Goal: Task Accomplishment & Management: Complete application form

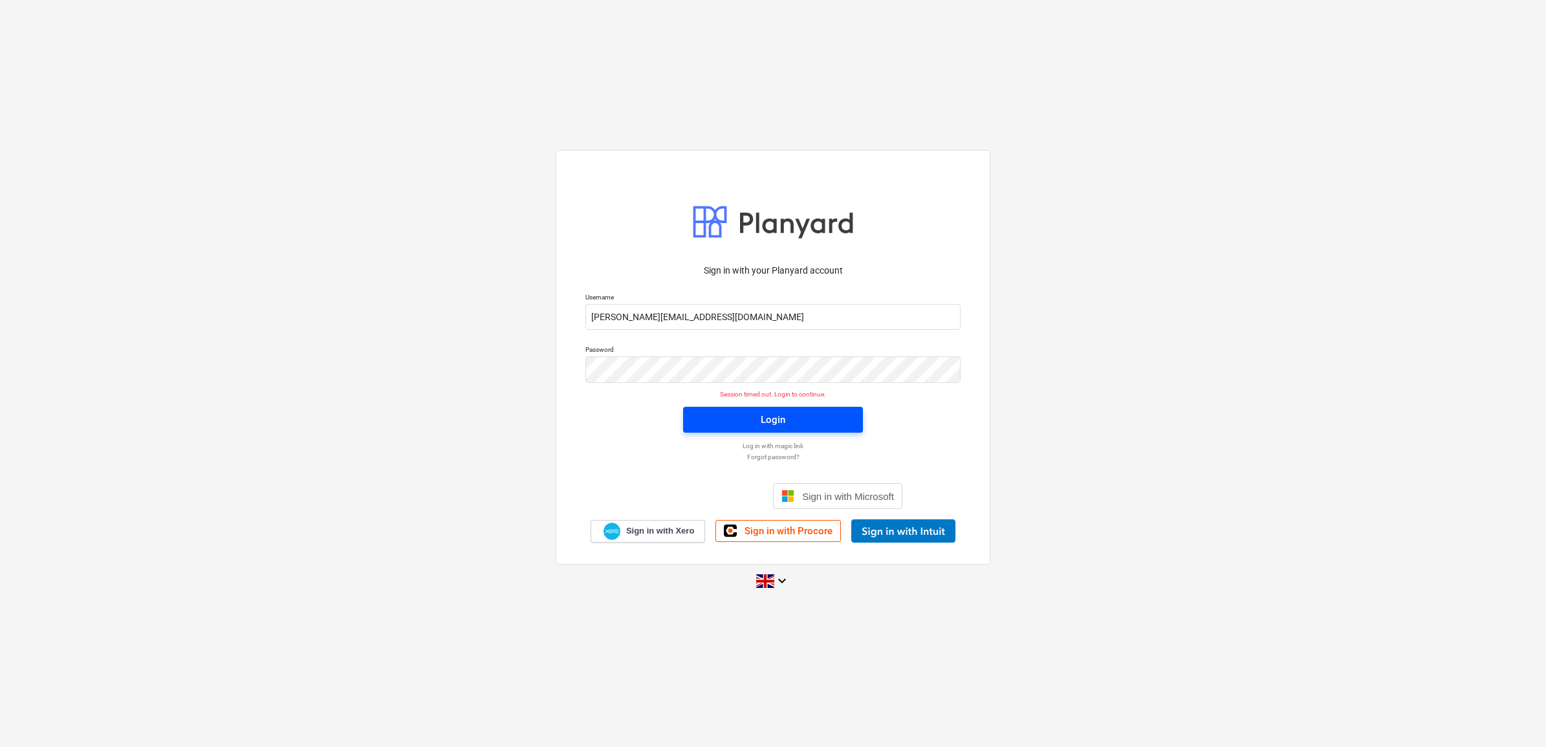
click at [844, 431] on button "Login" at bounding box center [773, 420] width 180 height 26
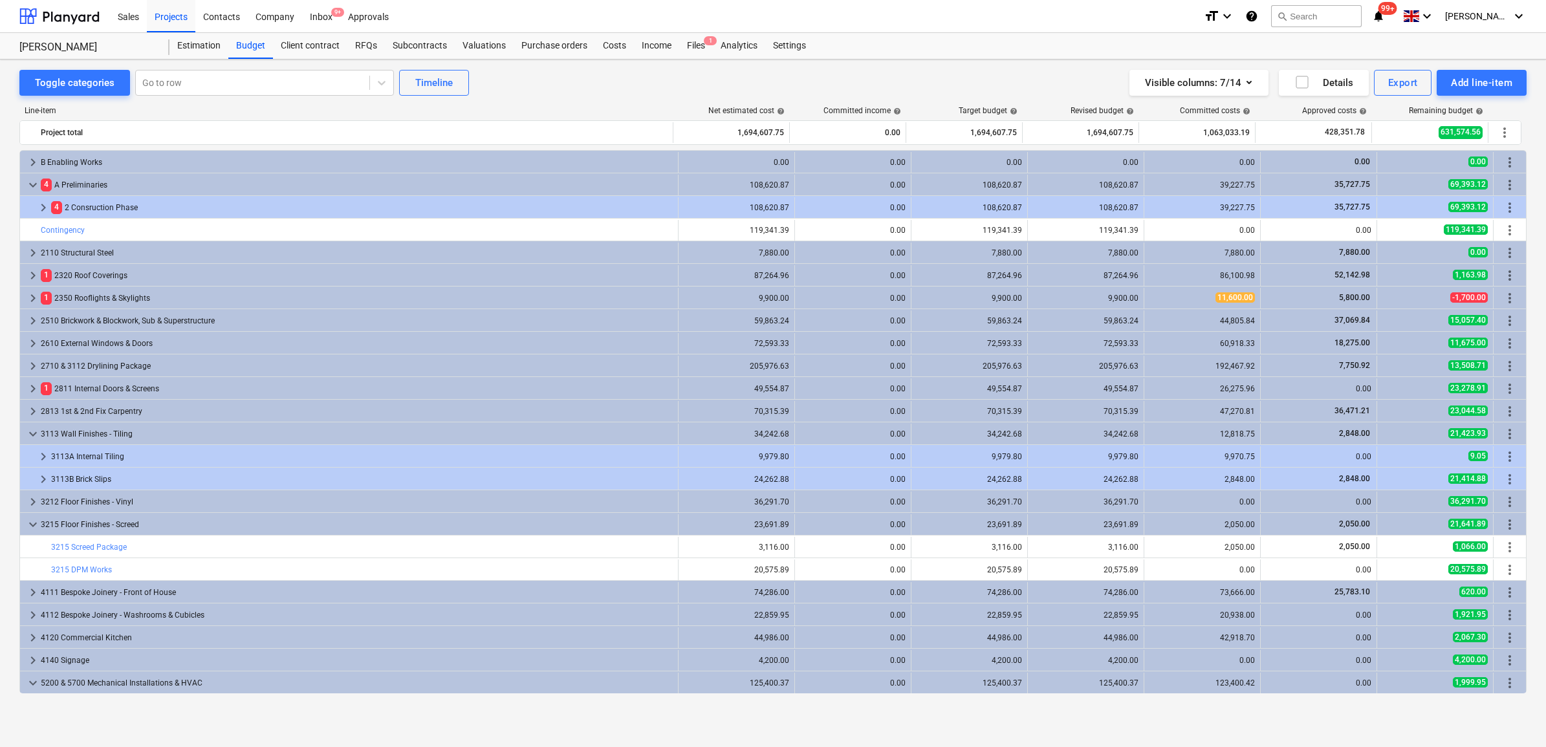
scroll to position [340, 0]
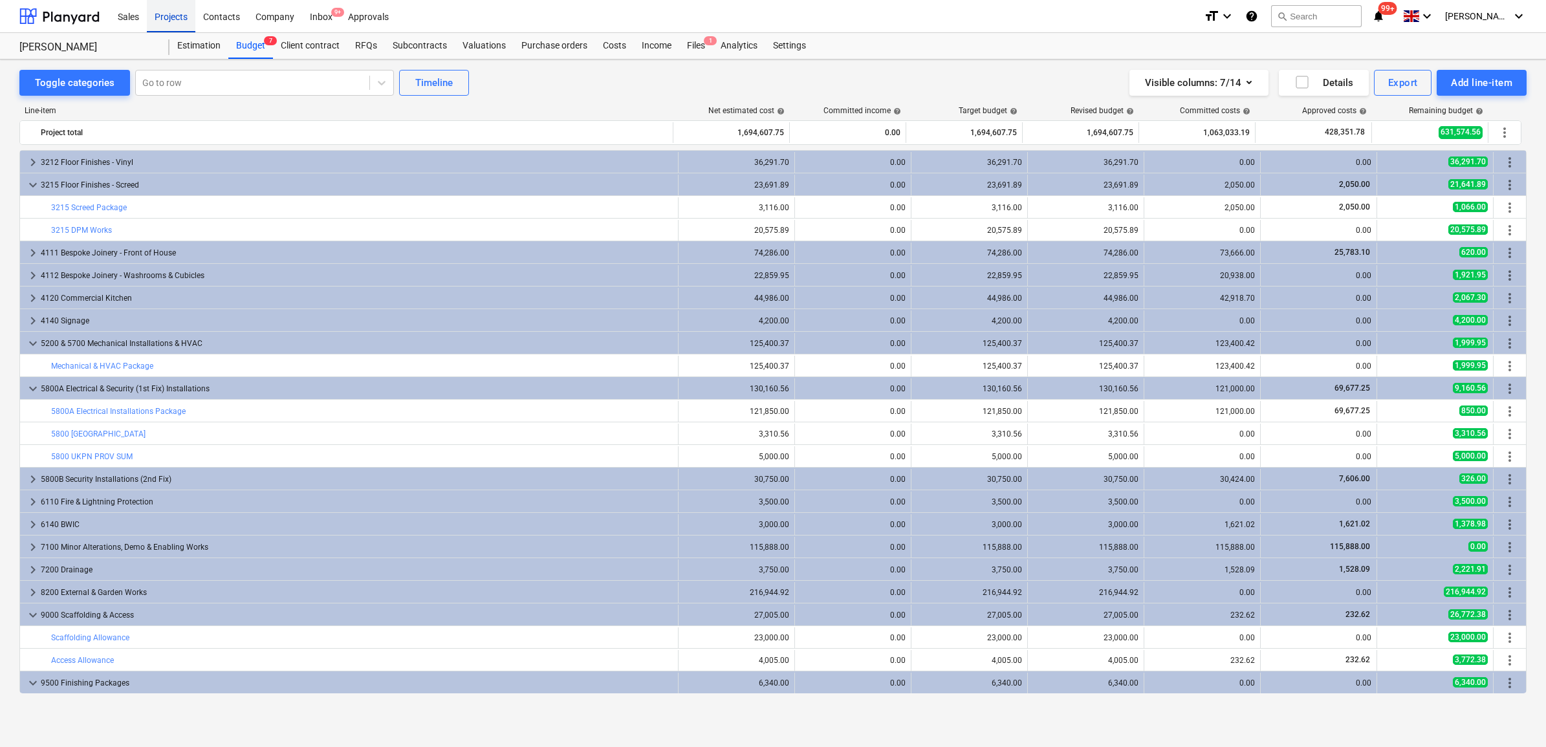
click at [170, 18] on div "Projects" at bounding box center [171, 15] width 49 height 33
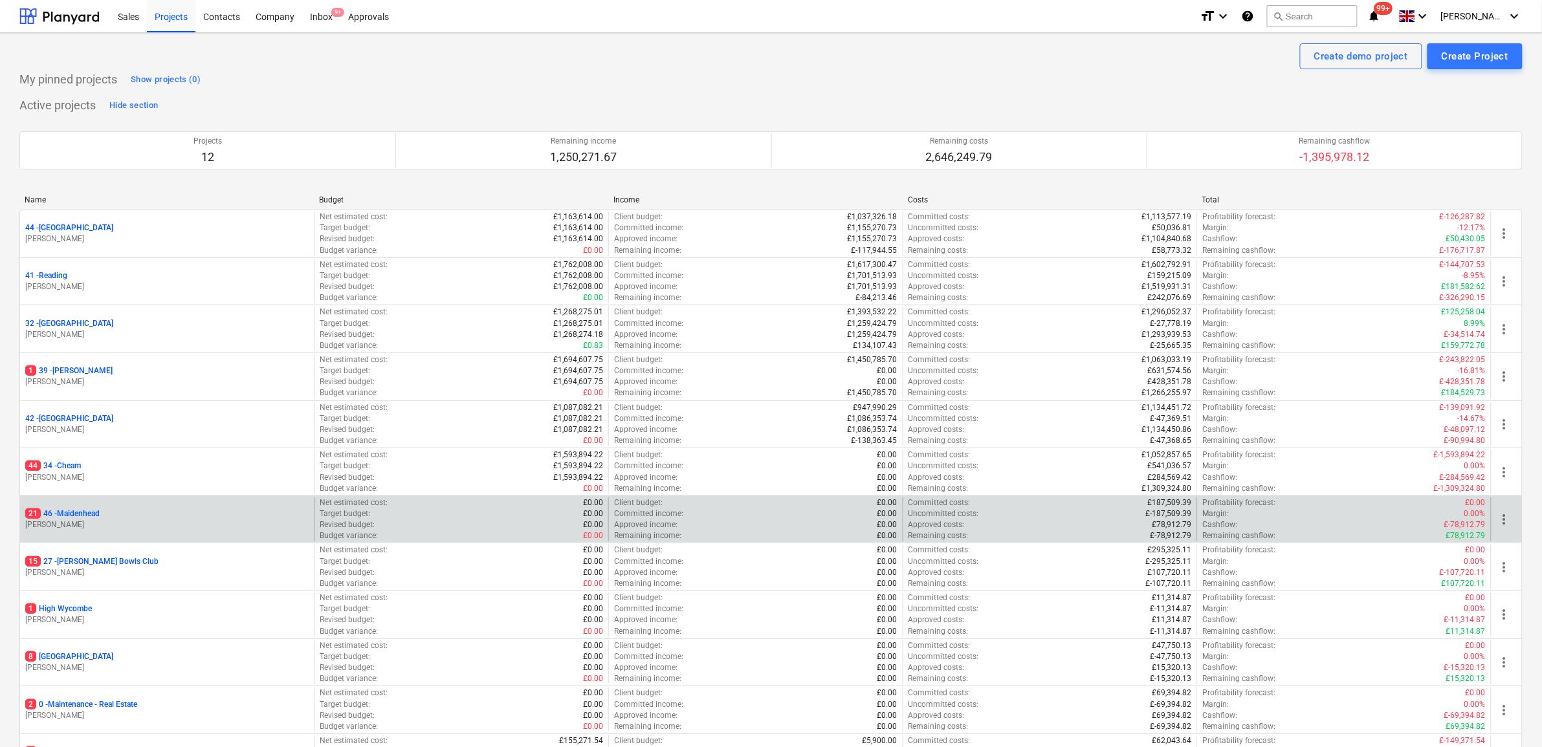
click at [69, 514] on p "21 46 - [GEOGRAPHIC_DATA]" at bounding box center [62, 514] width 74 height 11
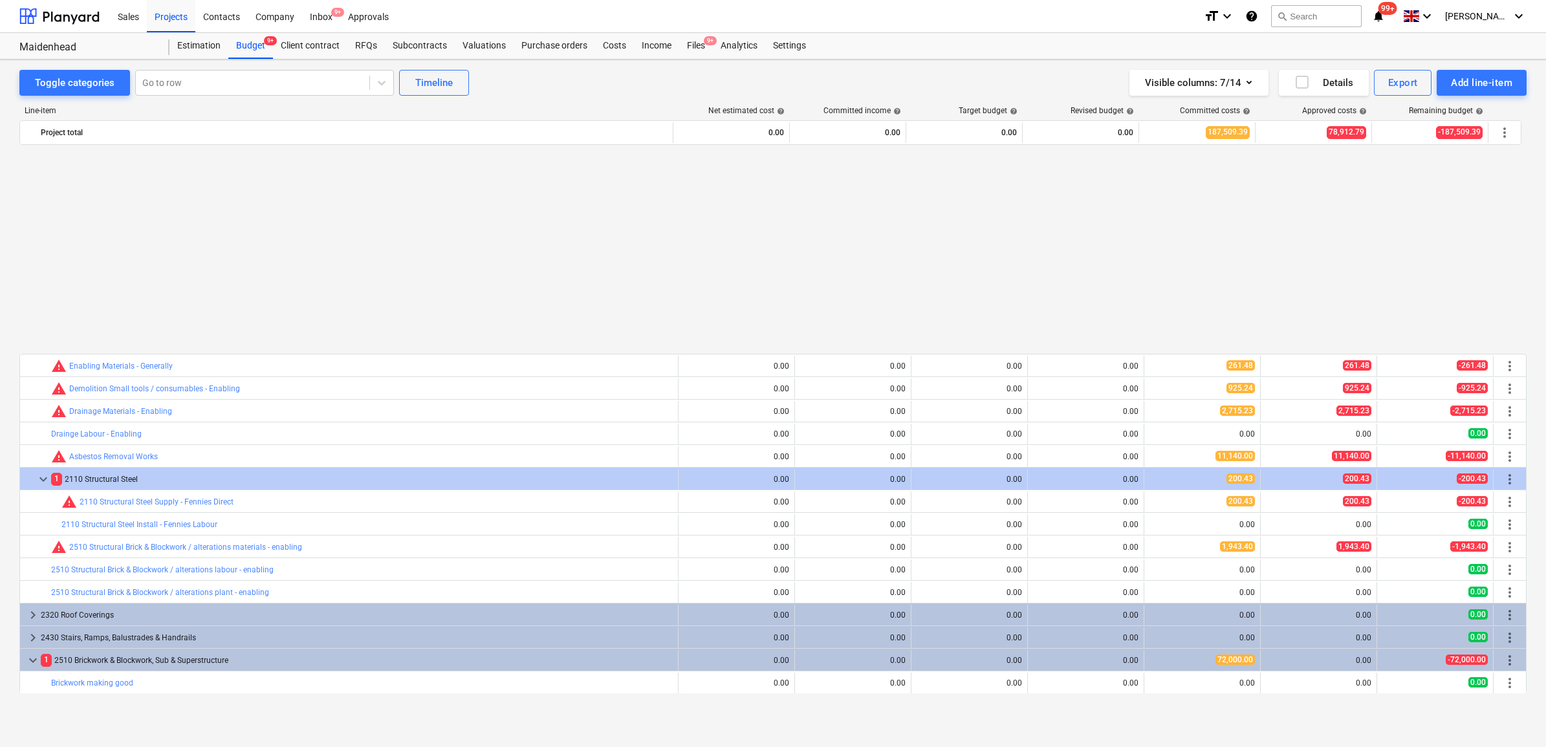
scroll to position [243, 0]
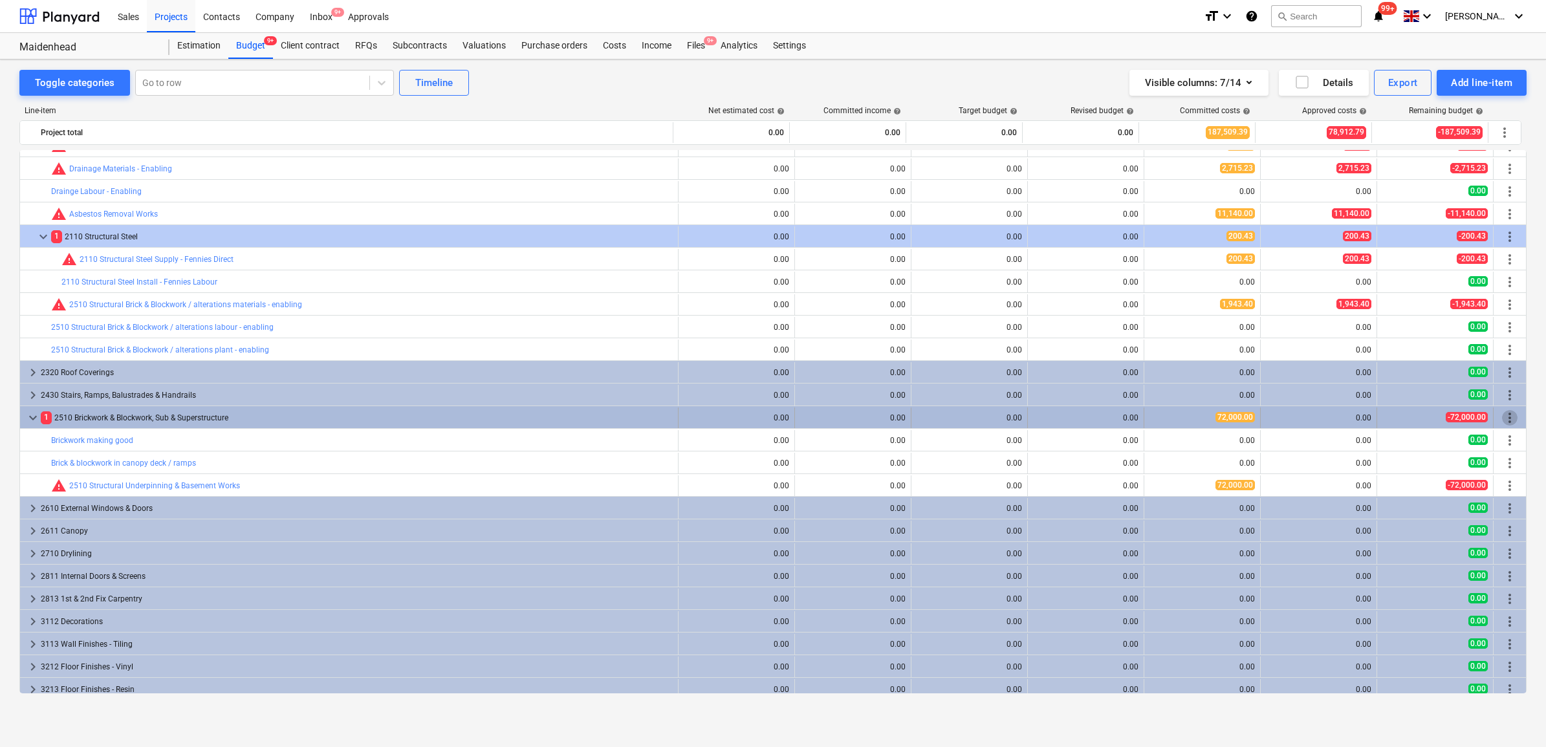
click at [1505, 415] on span "more_vert" at bounding box center [1510, 418] width 16 height 16
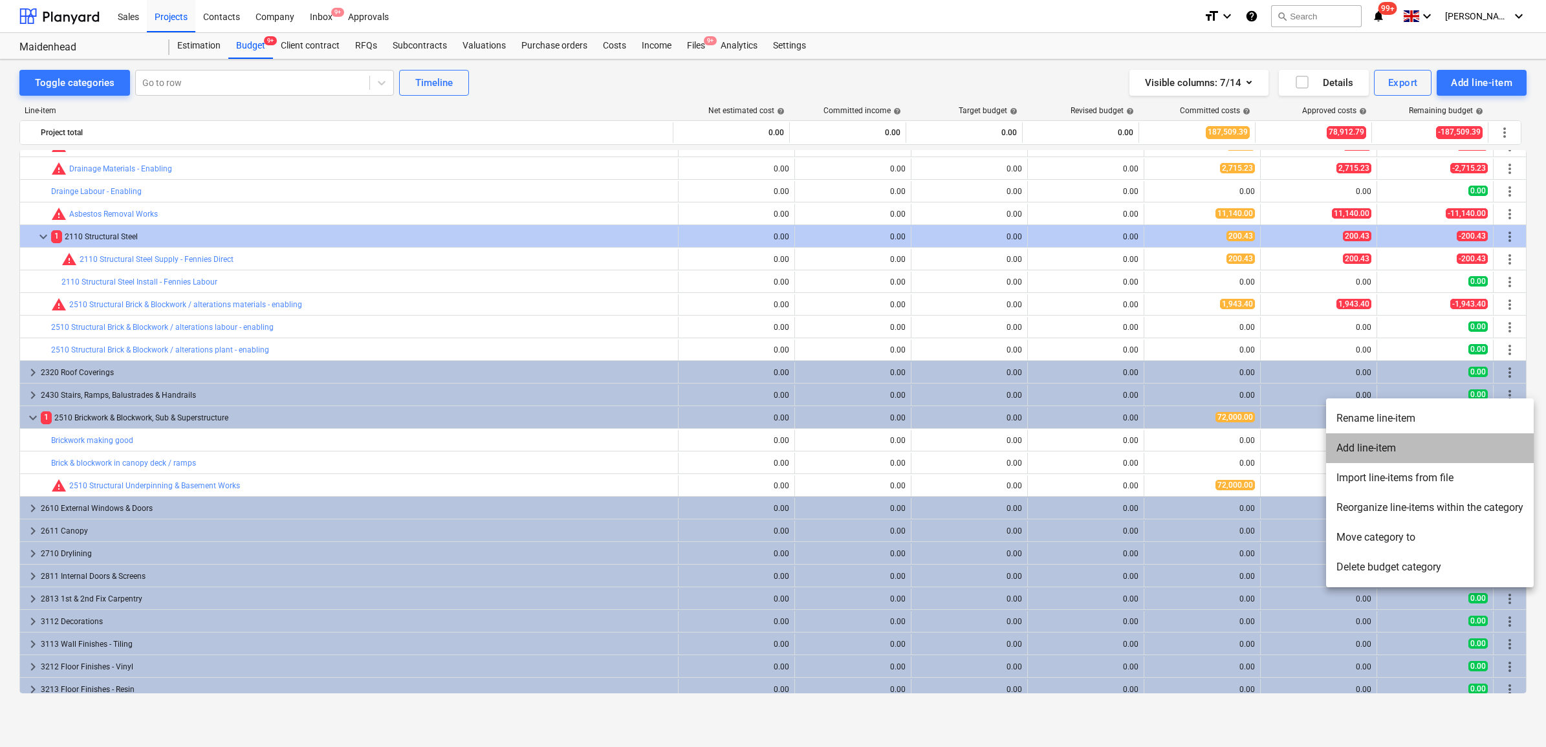
click at [1388, 441] on li "Add line-item" at bounding box center [1430, 448] width 208 height 30
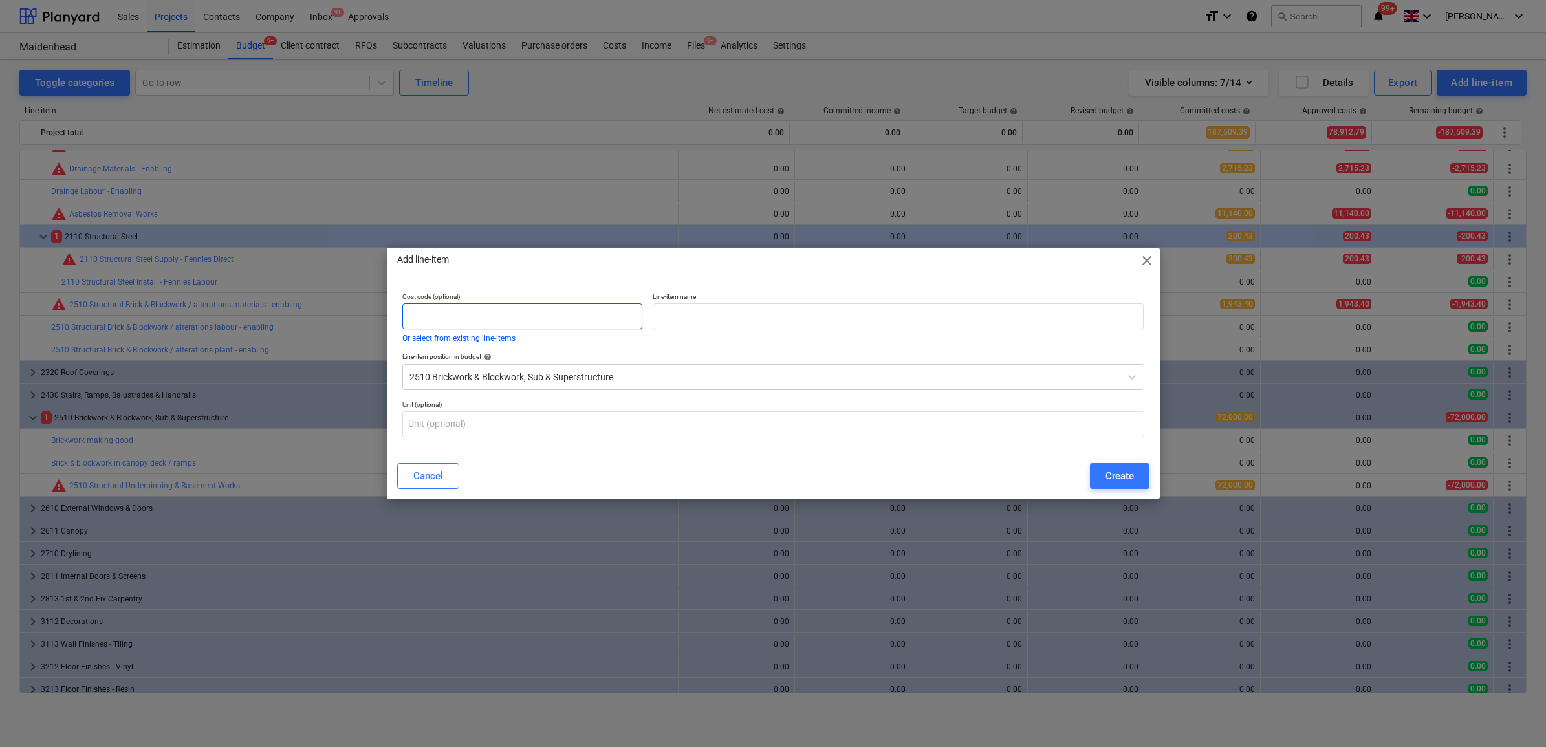
click at [551, 317] on input "text" at bounding box center [522, 316] width 241 height 26
type input "2510"
click at [782, 324] on input "text" at bounding box center [898, 316] width 491 height 26
type input "Garden Room Piling Works"
click at [1123, 472] on div "Create" at bounding box center [1120, 476] width 28 height 17
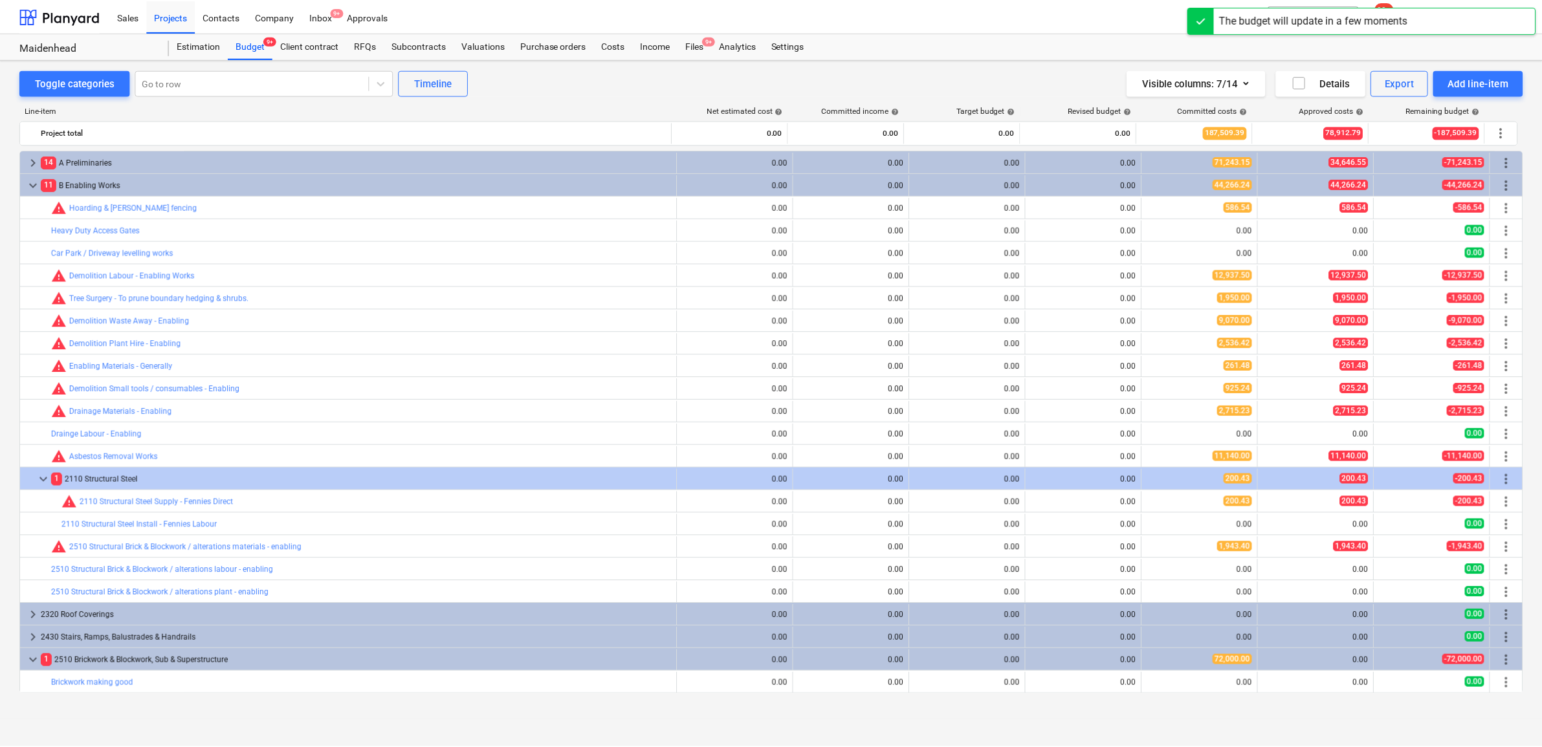
scroll to position [243, 0]
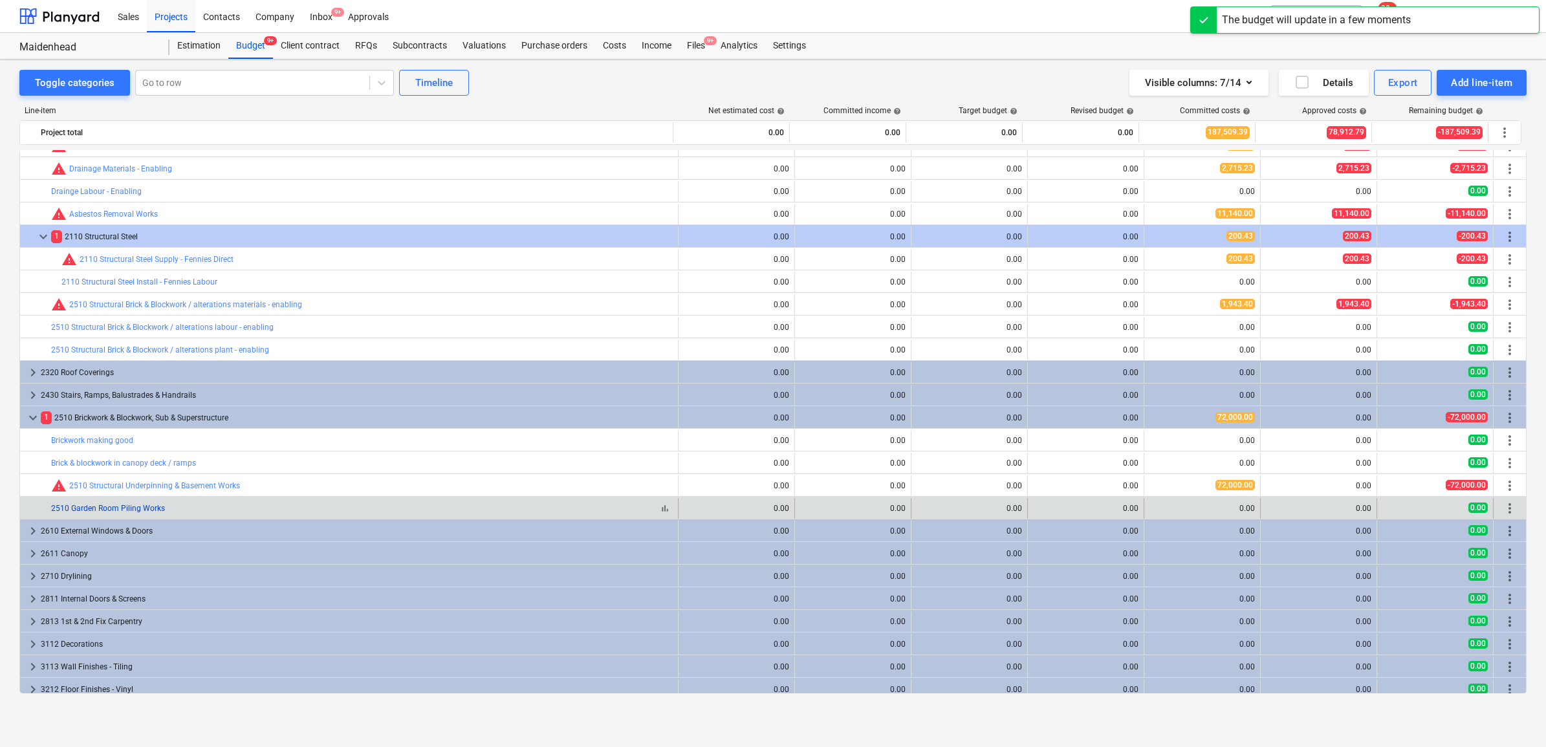
click at [131, 509] on link "2510 Garden Room Piling Works" at bounding box center [108, 508] width 114 height 9
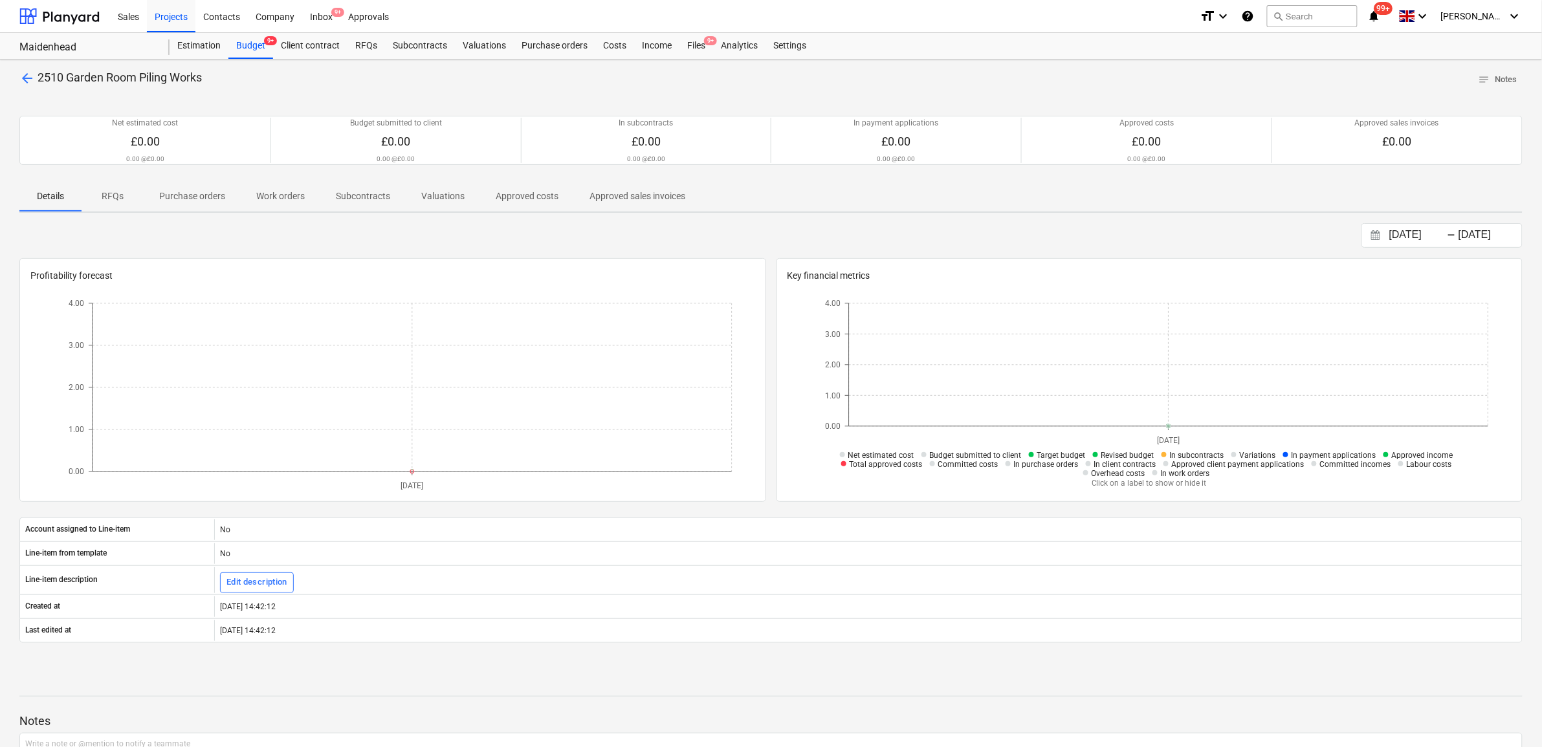
click at [190, 199] on p "Purchase orders" at bounding box center [192, 197] width 66 height 14
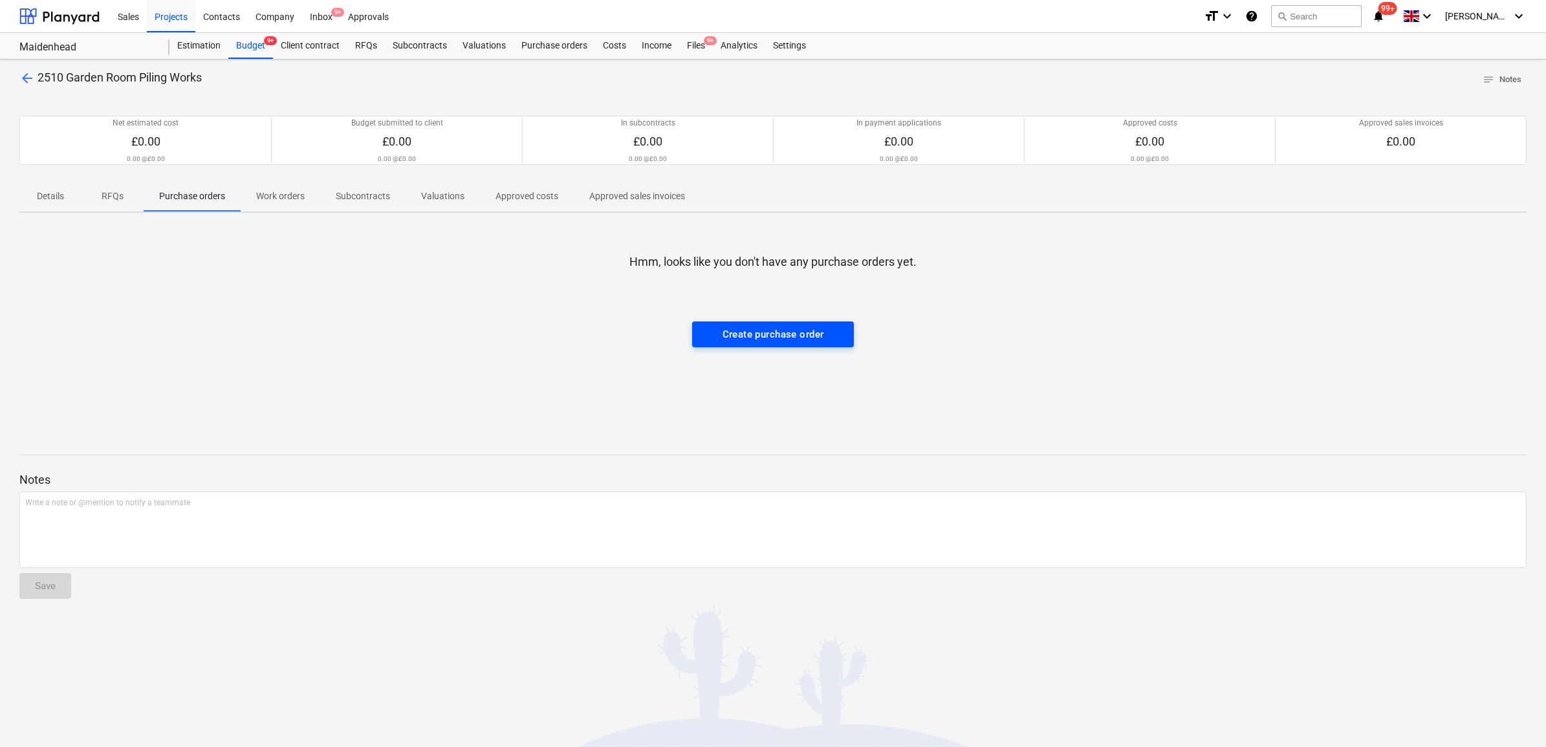
click at [760, 337] on div "Create purchase order" at bounding box center [774, 334] width 102 height 17
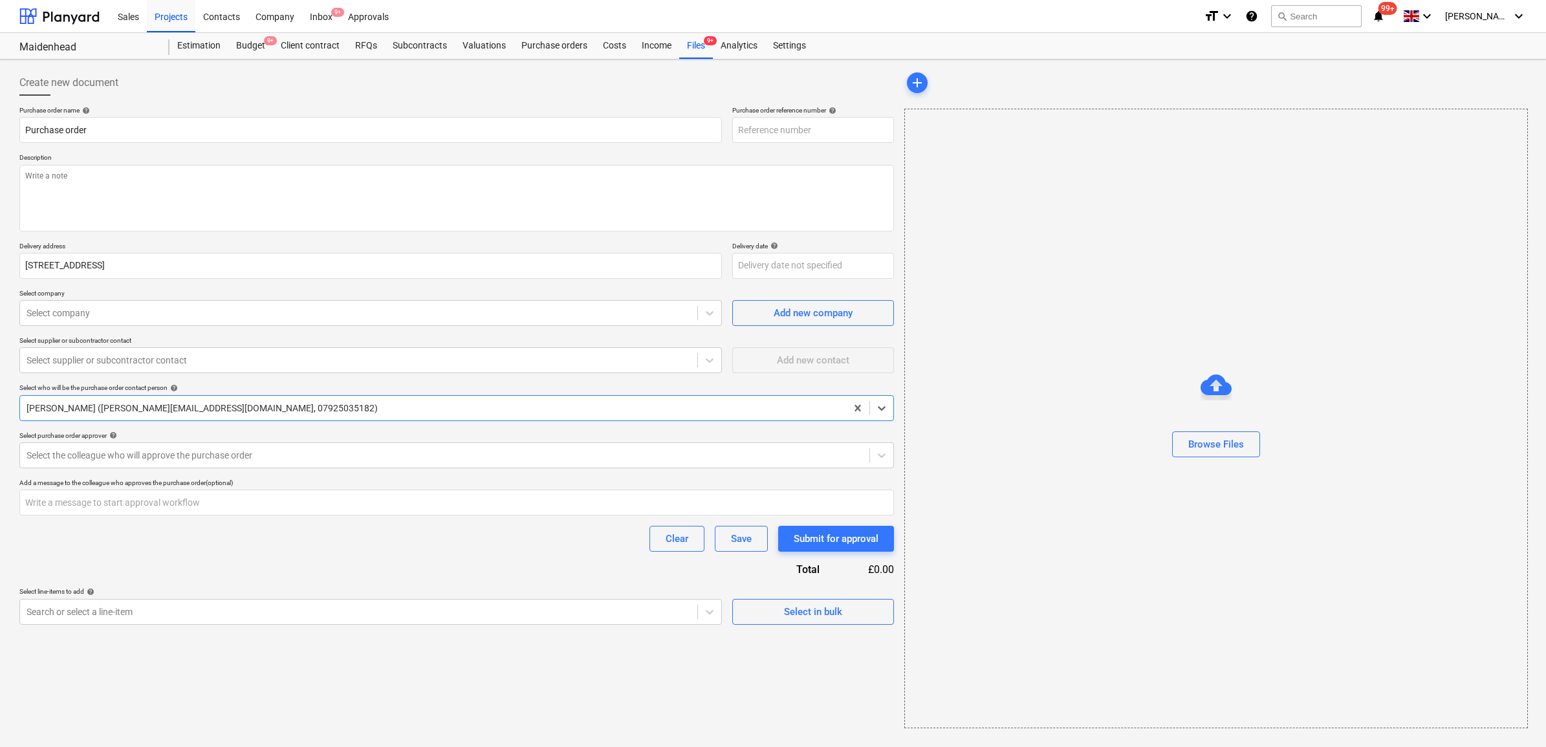
type input "46-PO-007"
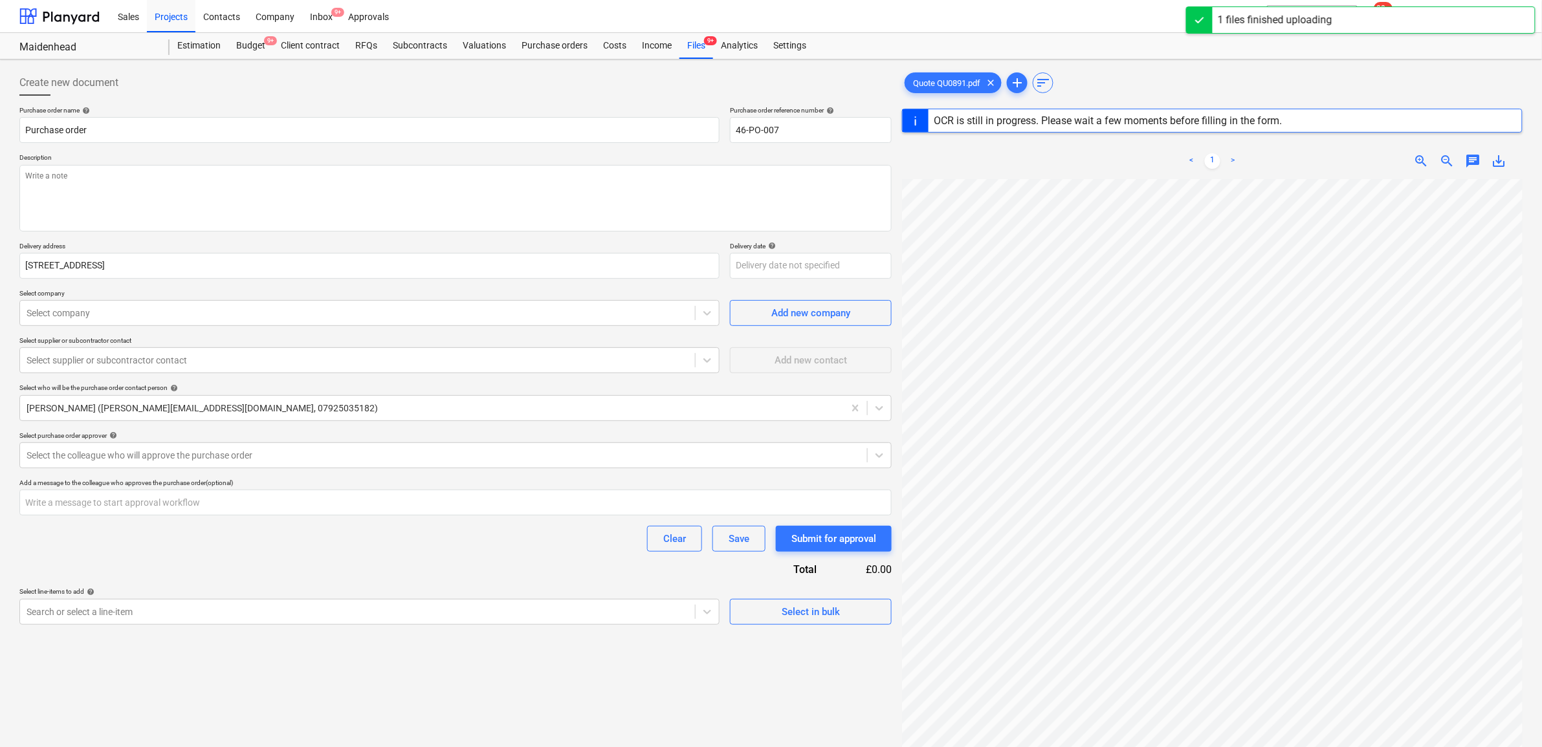
scroll to position [0, 30]
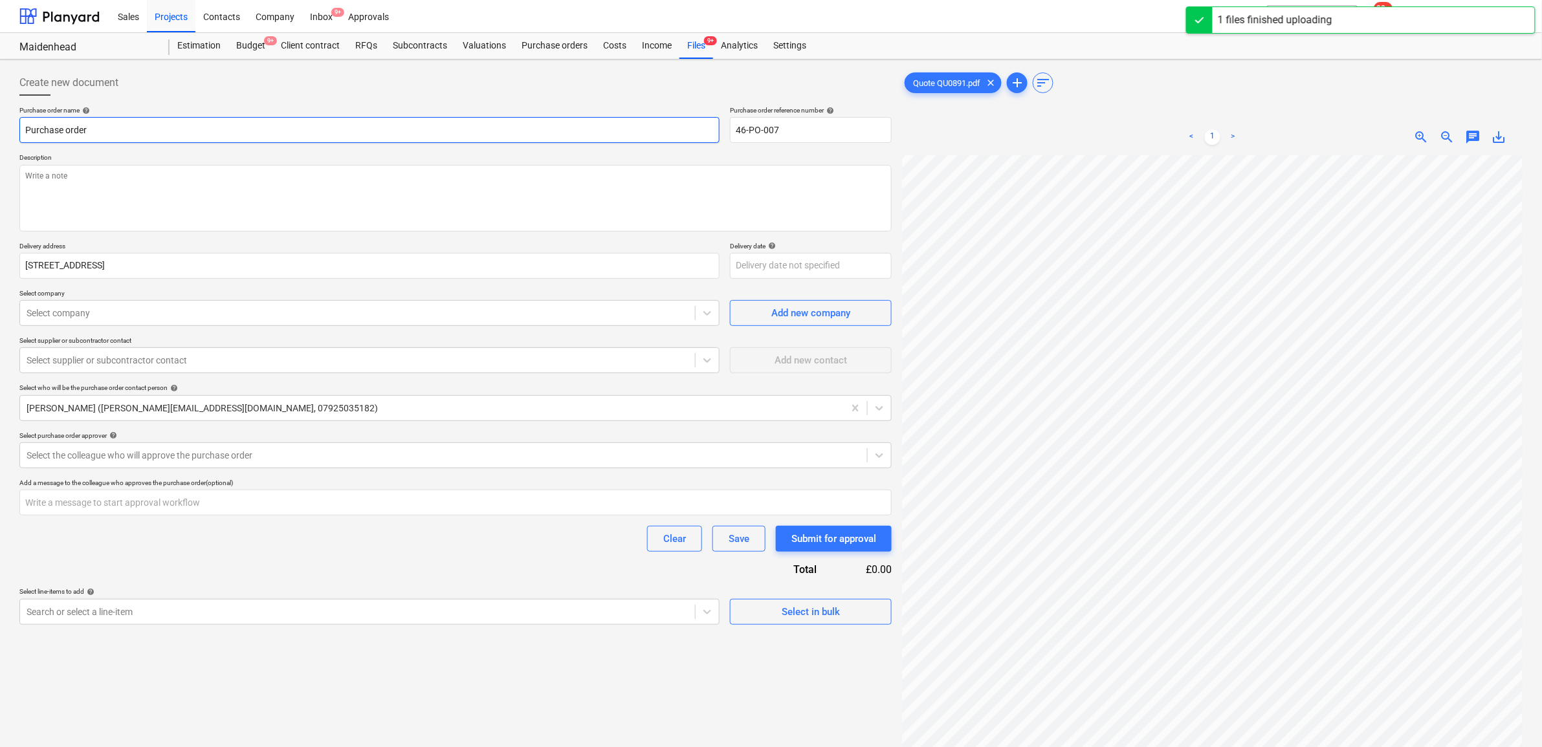
click at [148, 125] on input "Purchase order" at bounding box center [369, 130] width 700 height 26
type input "Purchase order - Garden Room Piling"
click at [552, 570] on div "Purchase order name help Purchase order - Garden Room Piling Purchase order ref…" at bounding box center [455, 365] width 872 height 519
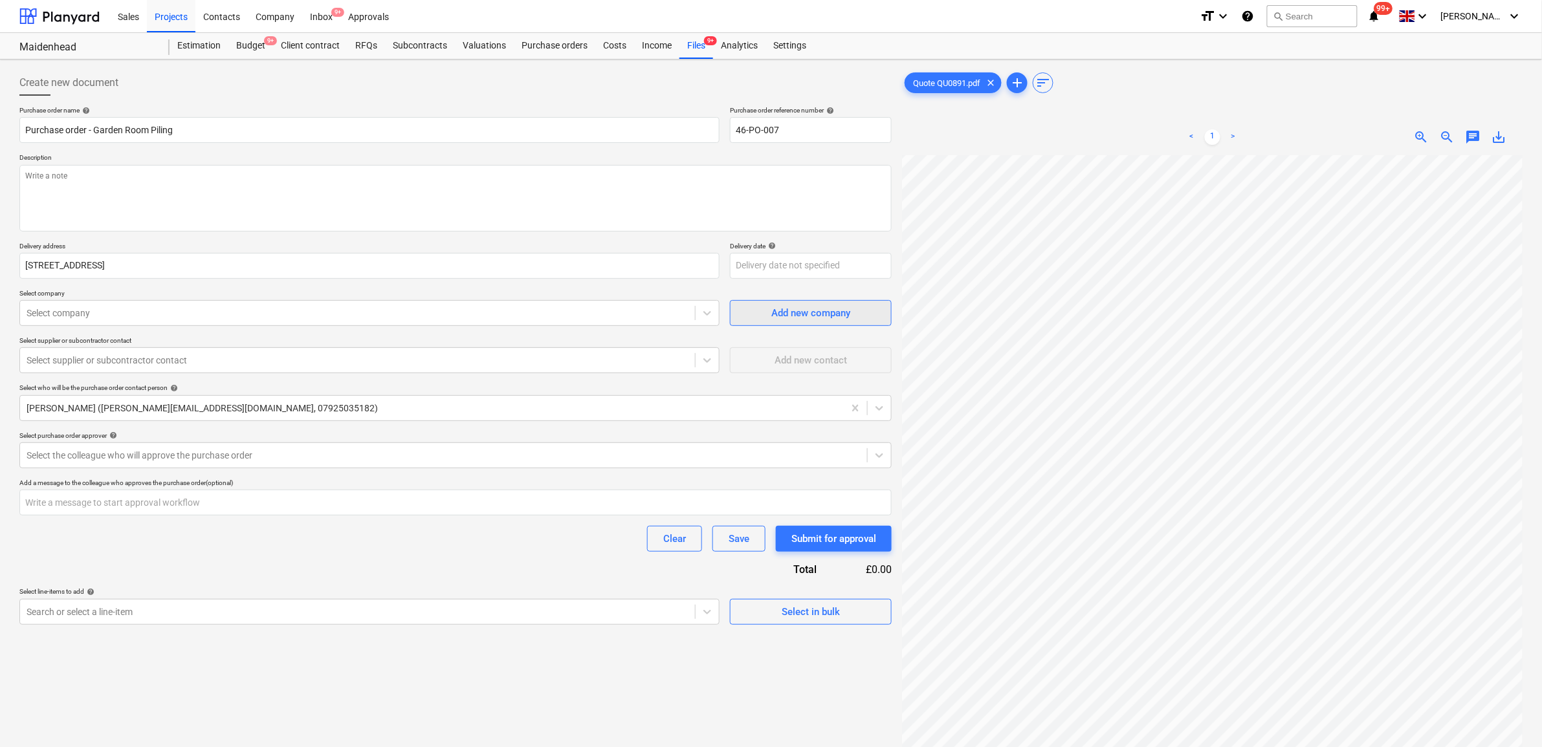
scroll to position [0, 60]
click at [166, 315] on div at bounding box center [358, 313] width 662 height 13
click at [789, 311] on div "Add new company" at bounding box center [810, 313] width 79 height 17
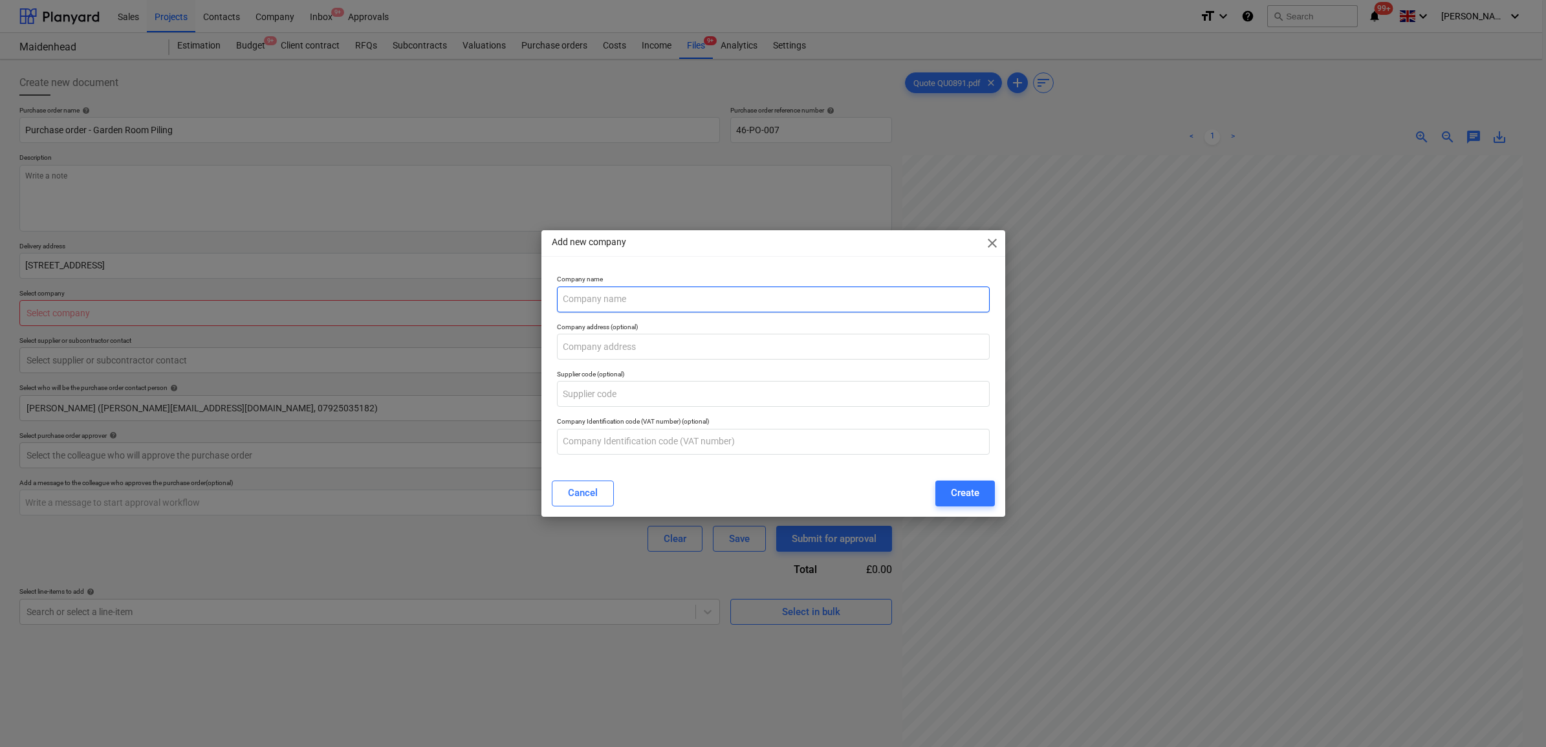
click at [684, 302] on input "text" at bounding box center [773, 300] width 433 height 26
type input "CJB Piling & Underpinning Ltd"
click at [738, 341] on input "text" at bounding box center [773, 347] width 433 height 26
click at [961, 494] on div "Create" at bounding box center [965, 493] width 28 height 17
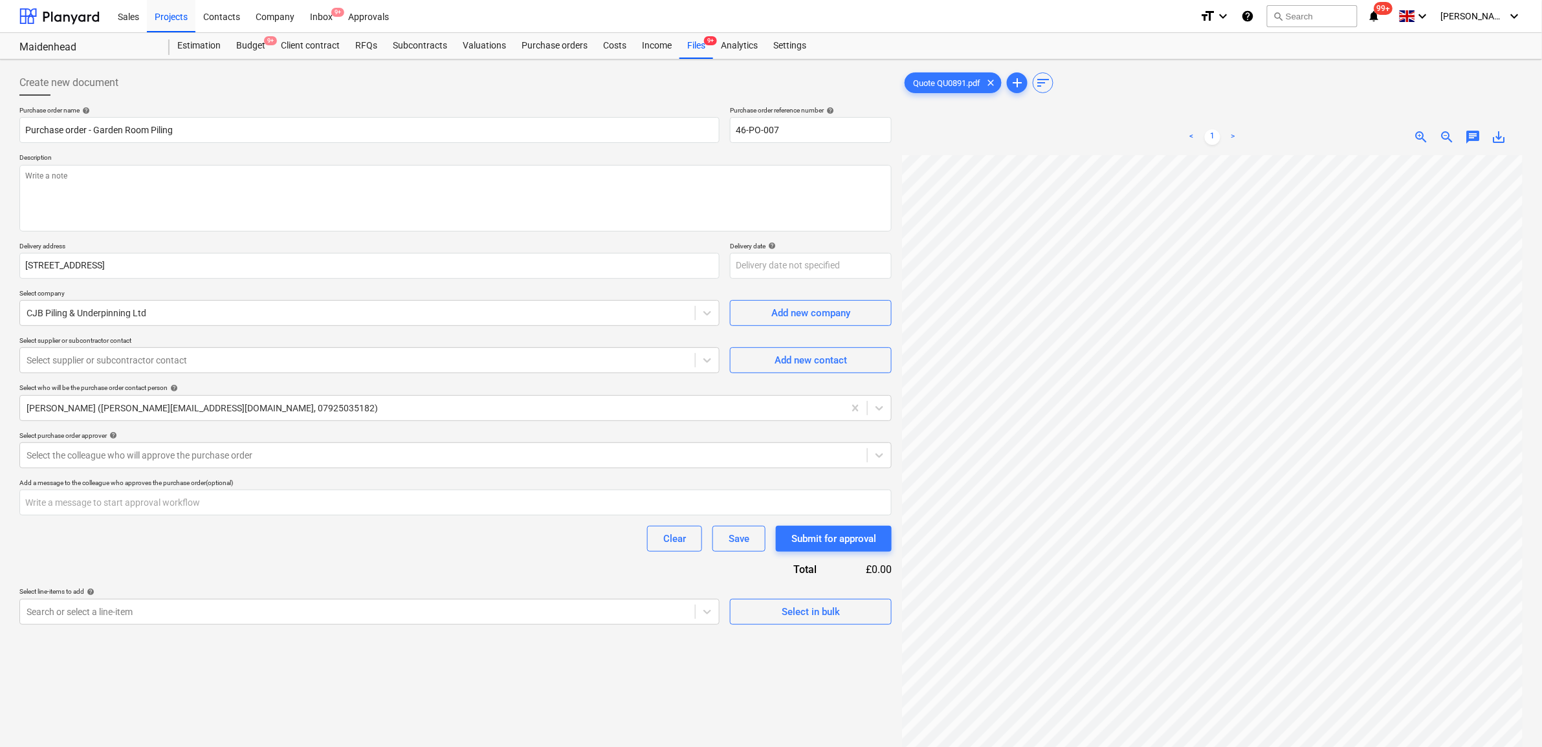
scroll to position [150, 60]
click at [156, 356] on div at bounding box center [358, 360] width 662 height 13
click at [786, 360] on div "Add new contact" at bounding box center [810, 360] width 72 height 17
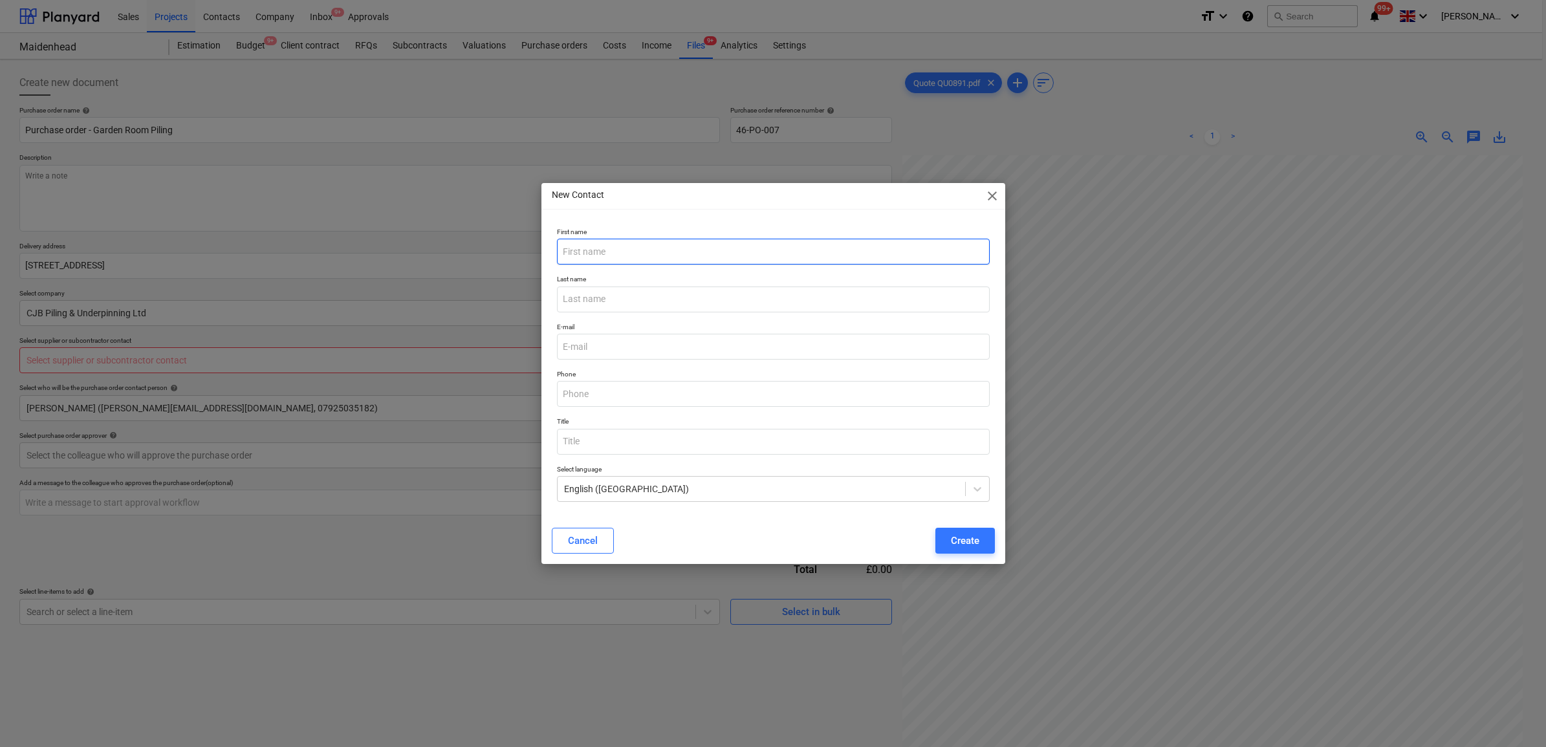
click at [650, 254] on input "text" at bounding box center [773, 252] width 433 height 26
type input "CJ"
click at [684, 287] on input "text" at bounding box center [773, 300] width 433 height 26
type input "B"
click at [886, 329] on p "E-mail" at bounding box center [773, 328] width 433 height 11
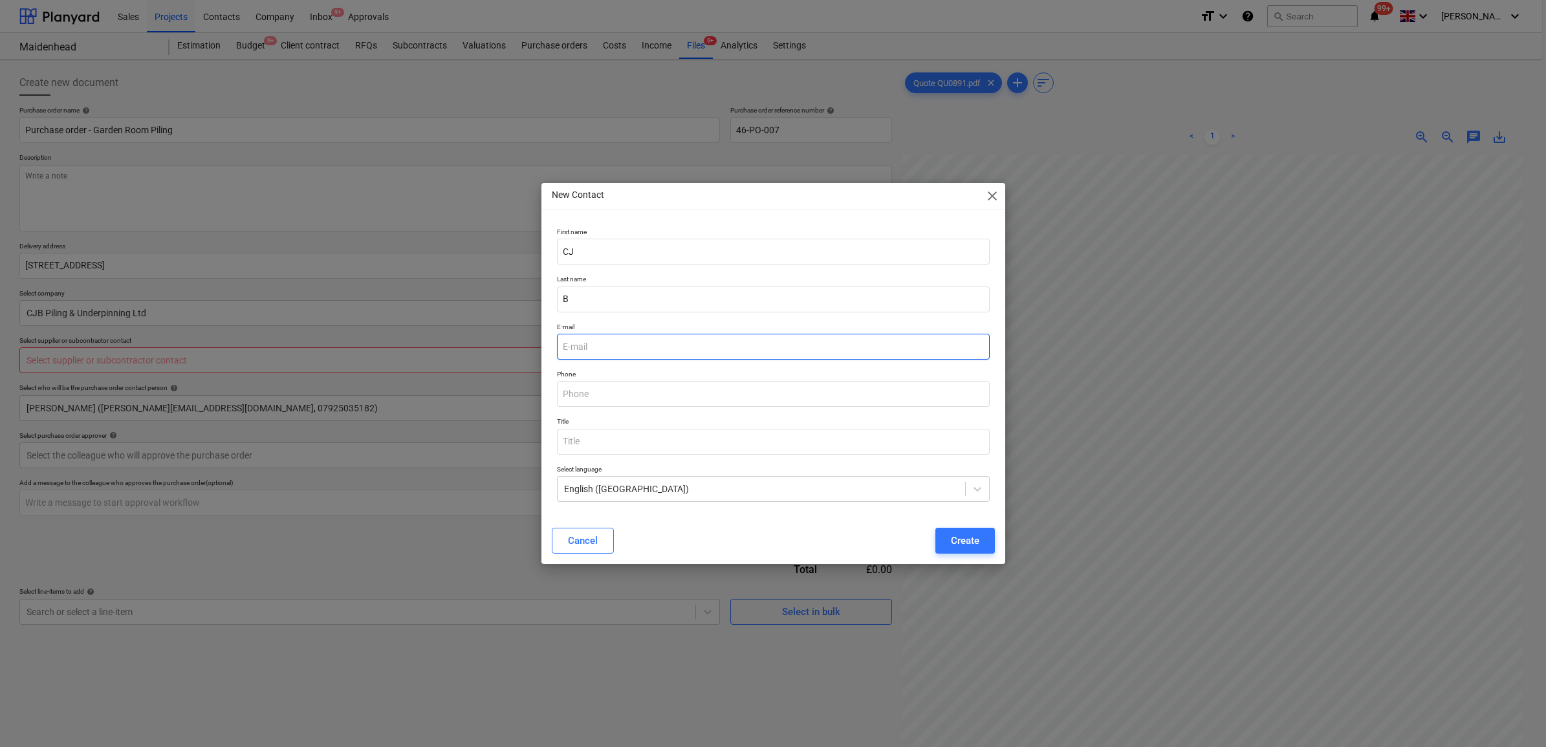
click at [706, 351] on input "email" at bounding box center [773, 347] width 433 height 26
paste input "25mm THIK BRICK SLIPS"
type input "25mm THIK BRICK SLIPS"
drag, startPoint x: 706, startPoint y: 345, endPoint x: 444, endPoint y: 342, distance: 261.4
click at [444, 342] on div "New Contact close First name [PERSON_NAME] Last name B E-mail 25mm THIK BRICK S…" at bounding box center [773, 373] width 1546 height 747
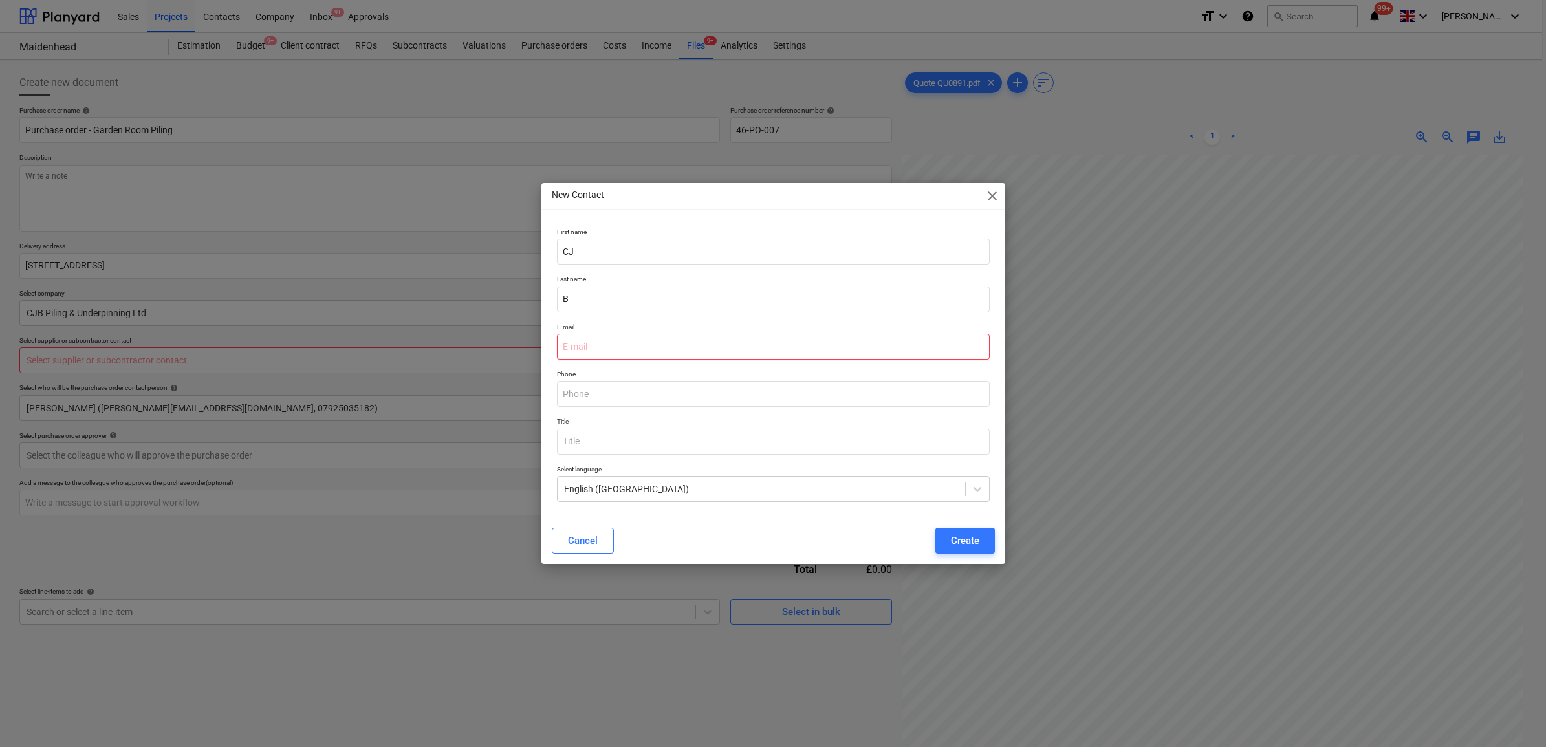
click at [655, 355] on input "email" at bounding box center [773, 347] width 433 height 26
paste input "[EMAIL_ADDRESS][DOMAIN_NAME]"
type input "[EMAIL_ADDRESS][DOMAIN_NAME]"
click at [963, 539] on div "Create" at bounding box center [965, 540] width 28 height 17
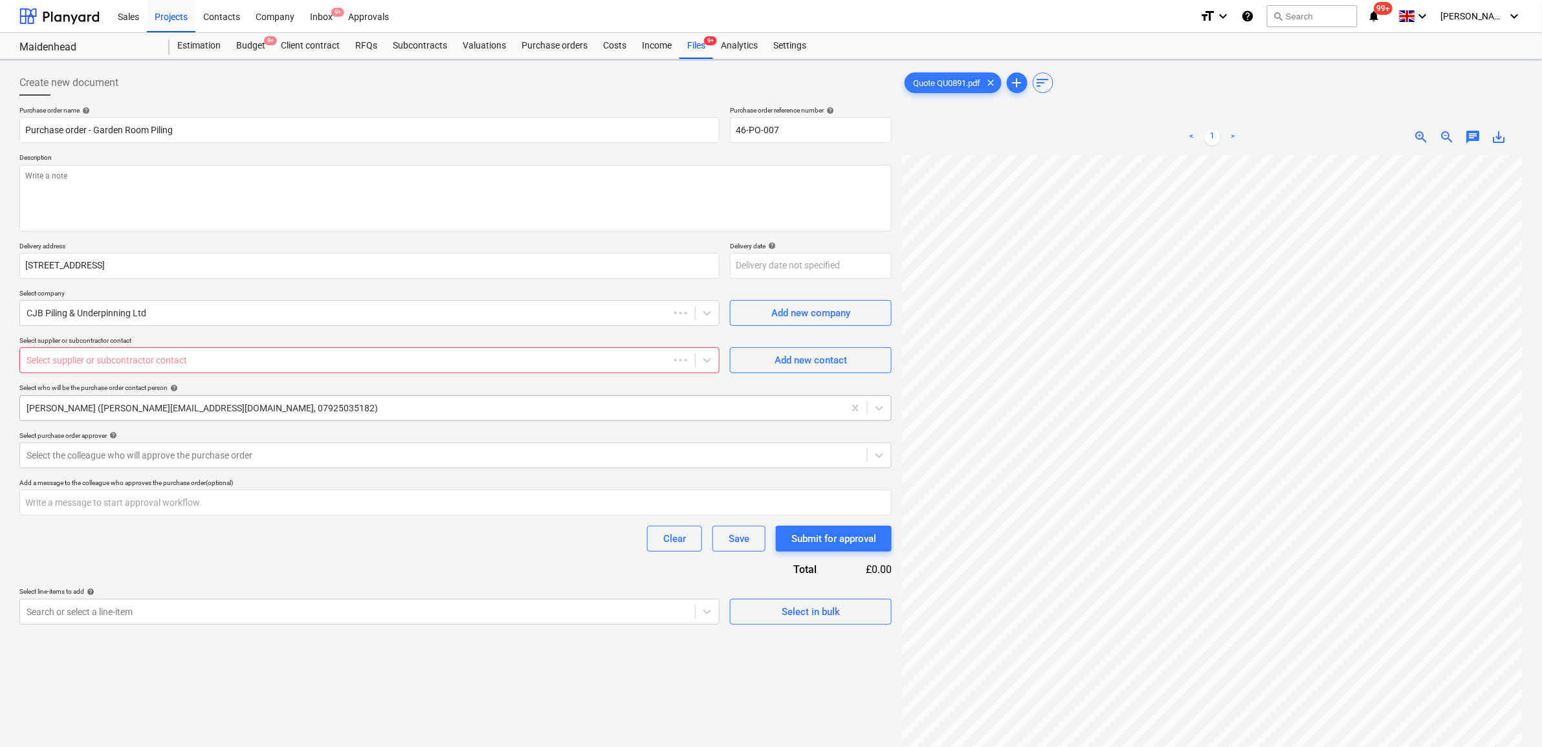
scroll to position [65, 58]
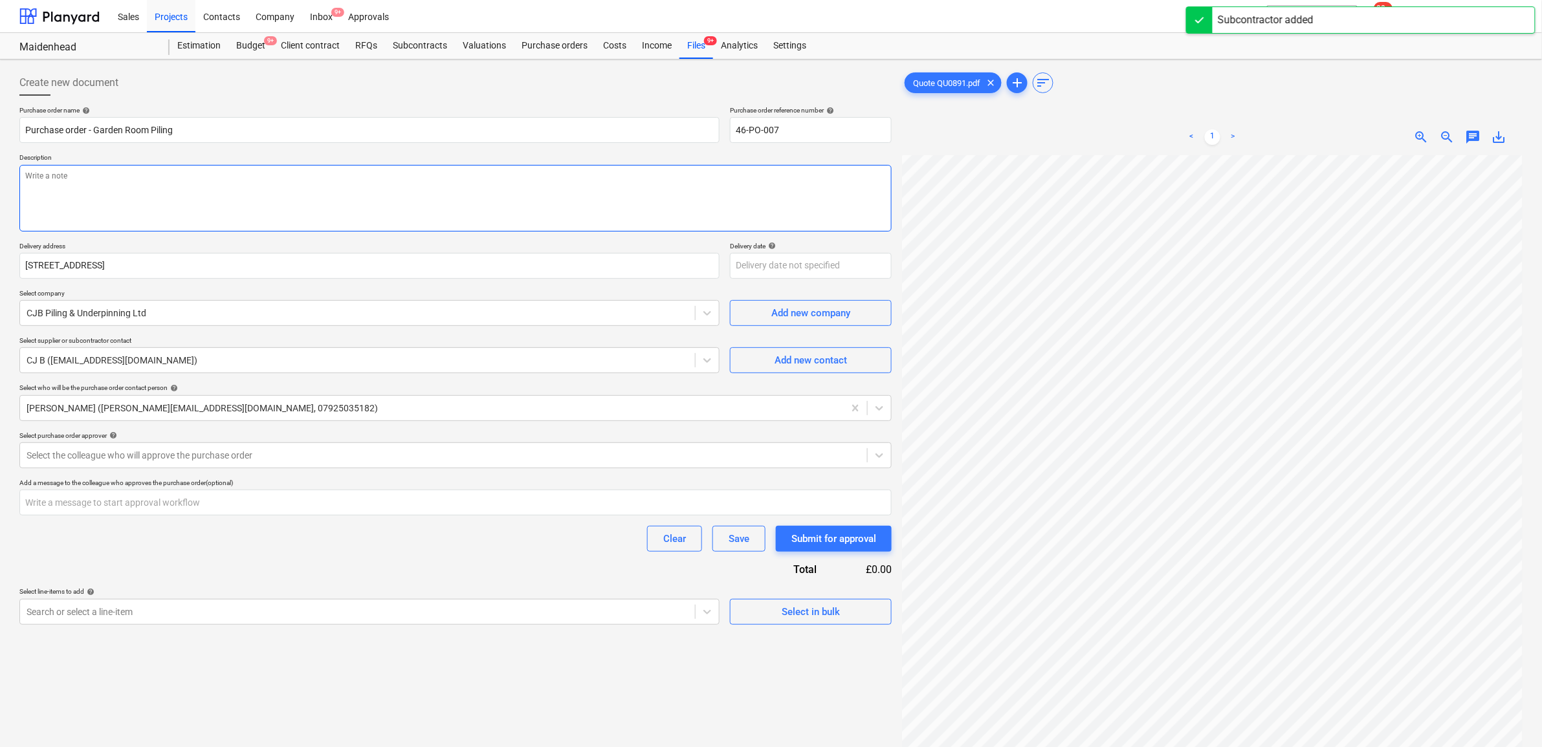
click at [235, 199] on textarea at bounding box center [455, 198] width 872 height 67
click at [175, 209] on textarea at bounding box center [455, 198] width 872 height 67
type textarea "As per attached quotation QU-0891"
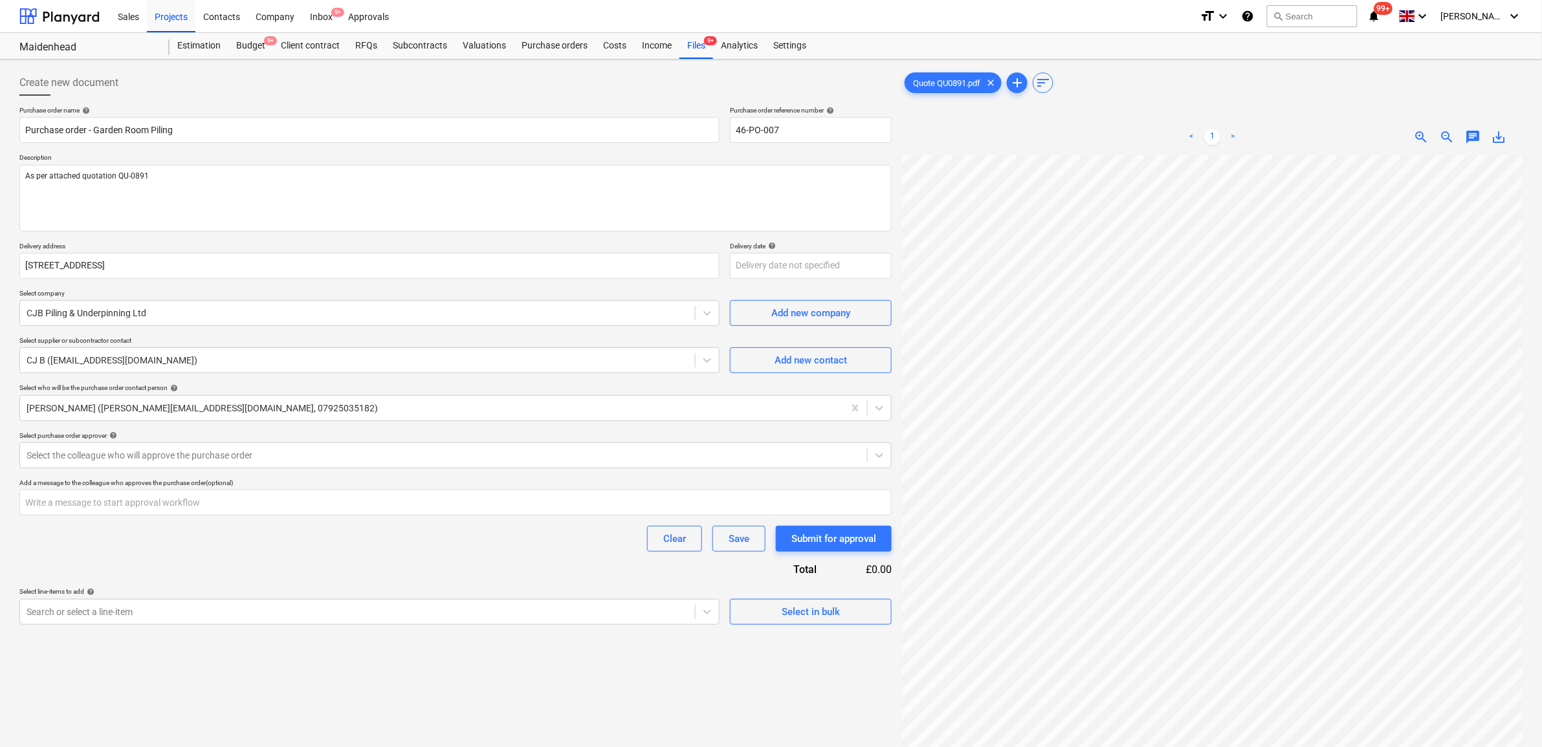
click at [354, 539] on div "Clear Save Submit for approval" at bounding box center [455, 539] width 872 height 26
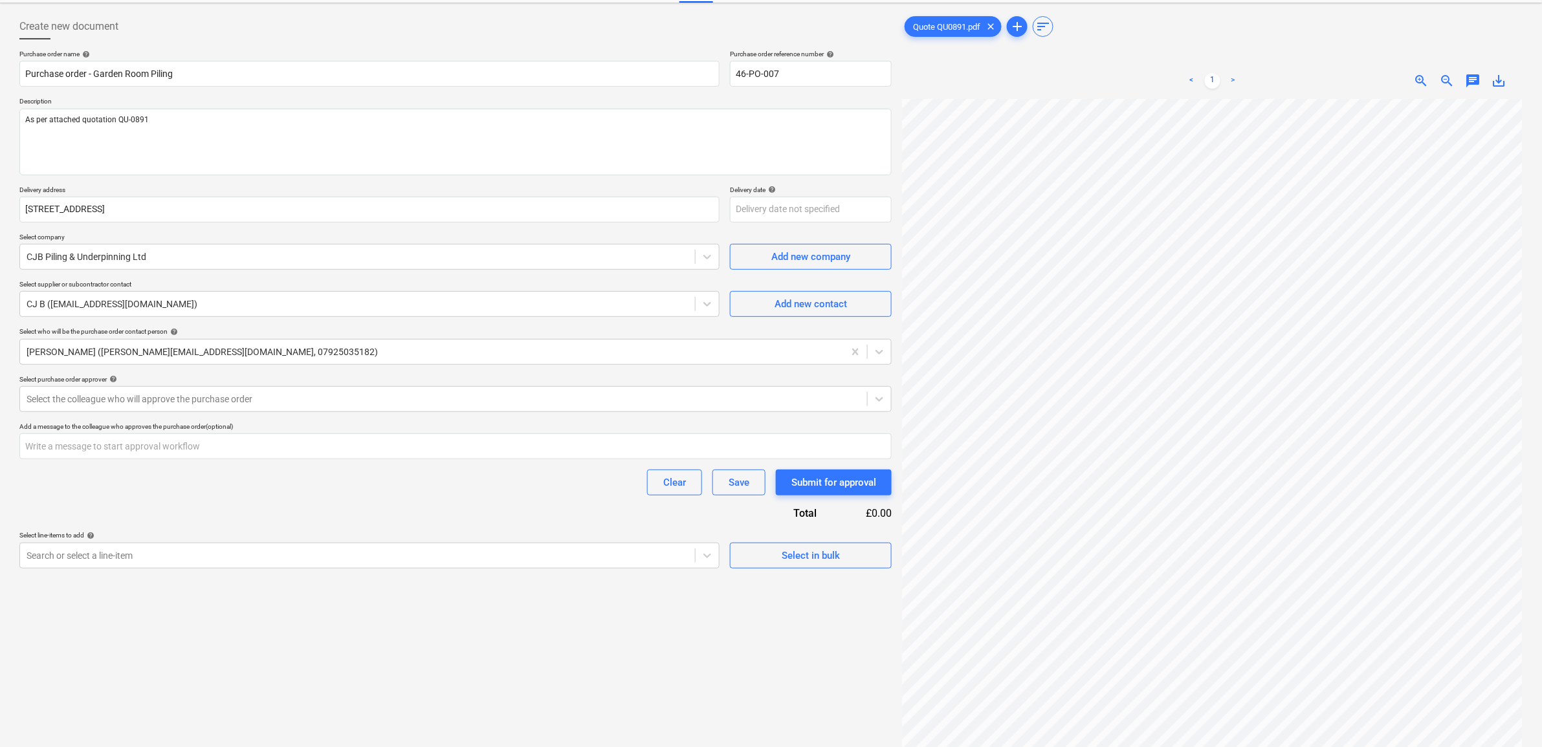
scroll to position [129, 0]
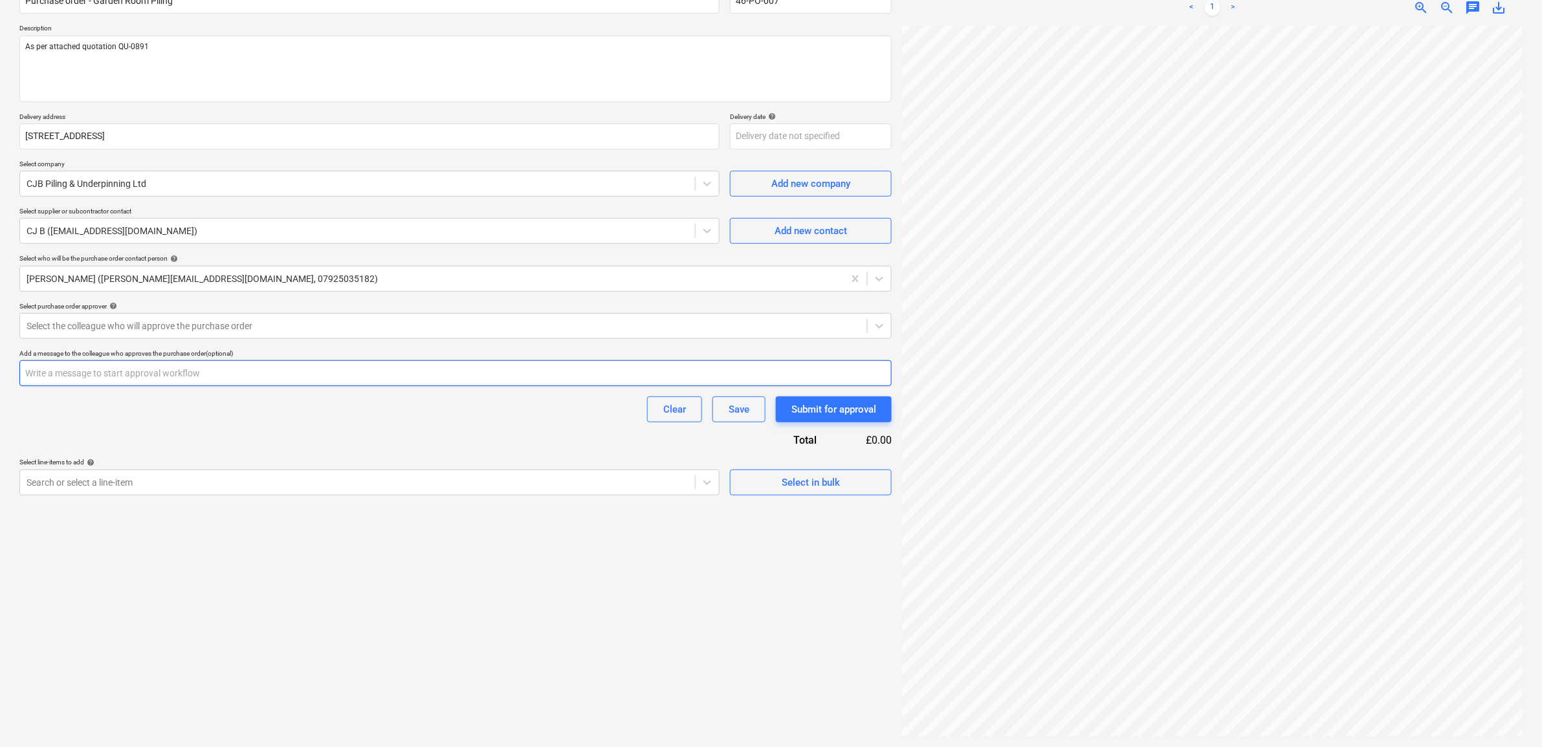
click at [316, 382] on input "text" at bounding box center [455, 373] width 872 height 26
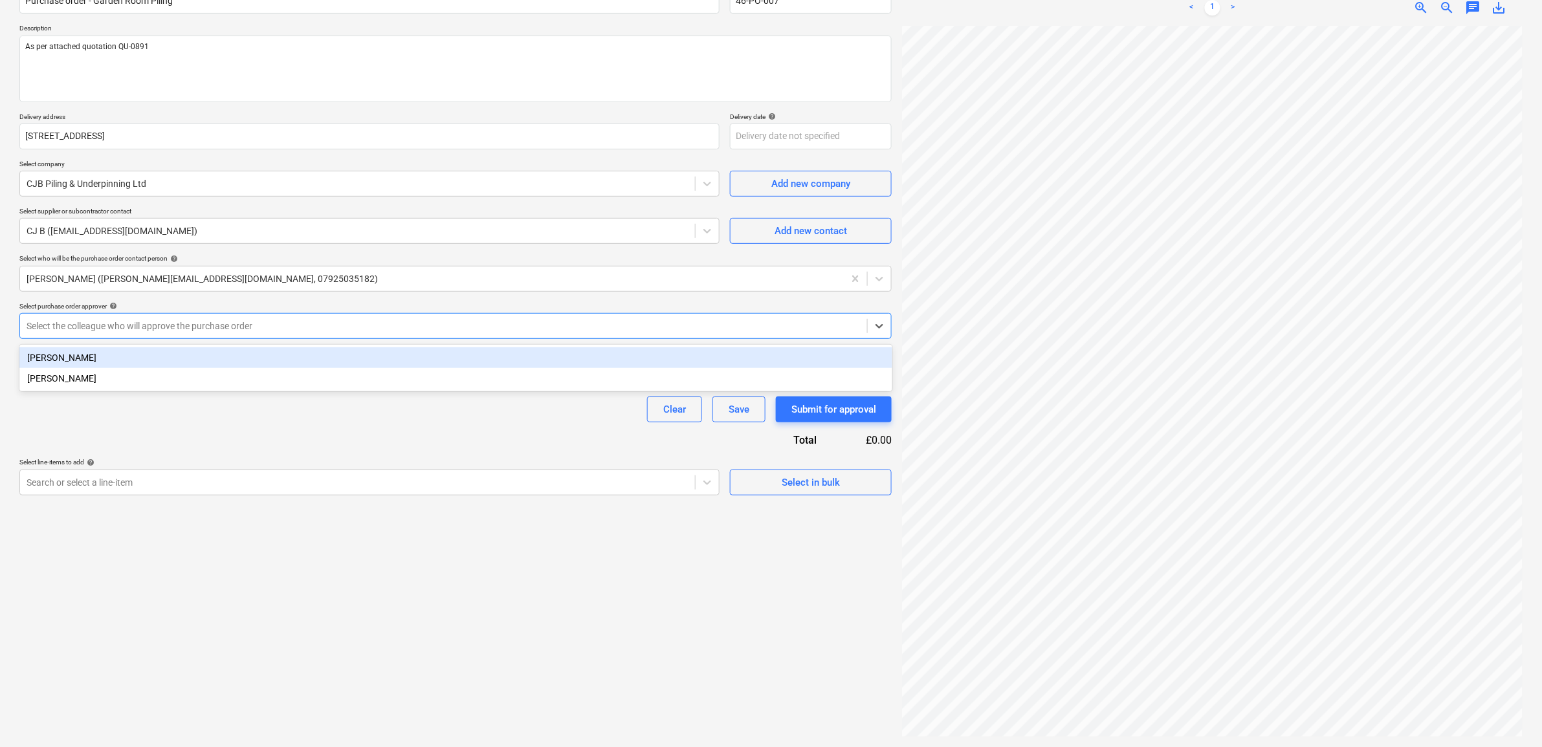
click at [301, 328] on div at bounding box center [444, 326] width 834 height 13
click at [268, 356] on div "[PERSON_NAME]" at bounding box center [455, 357] width 873 height 21
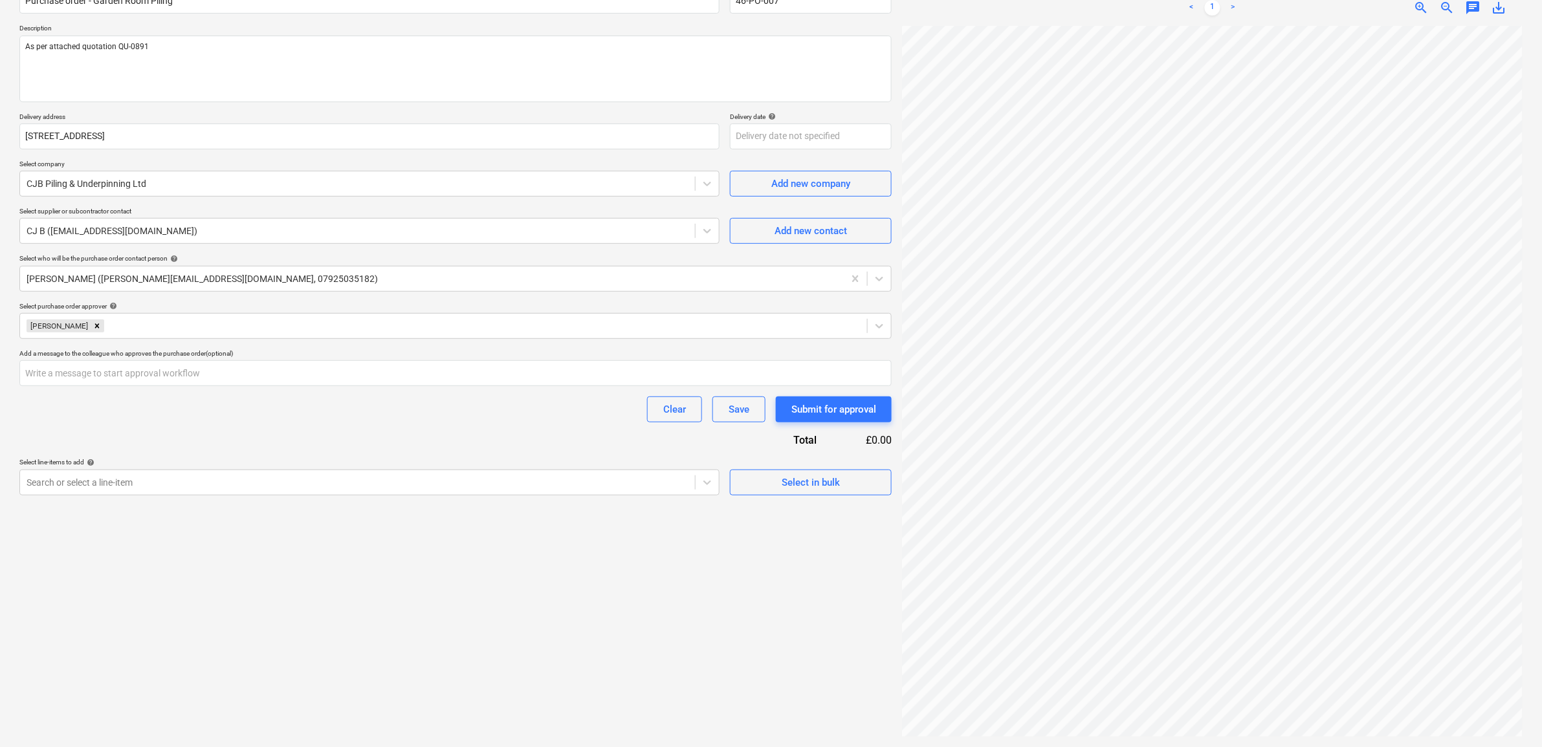
click at [246, 411] on div "Clear Save Submit for approval" at bounding box center [455, 410] width 872 height 26
click at [245, 482] on div at bounding box center [358, 482] width 662 height 13
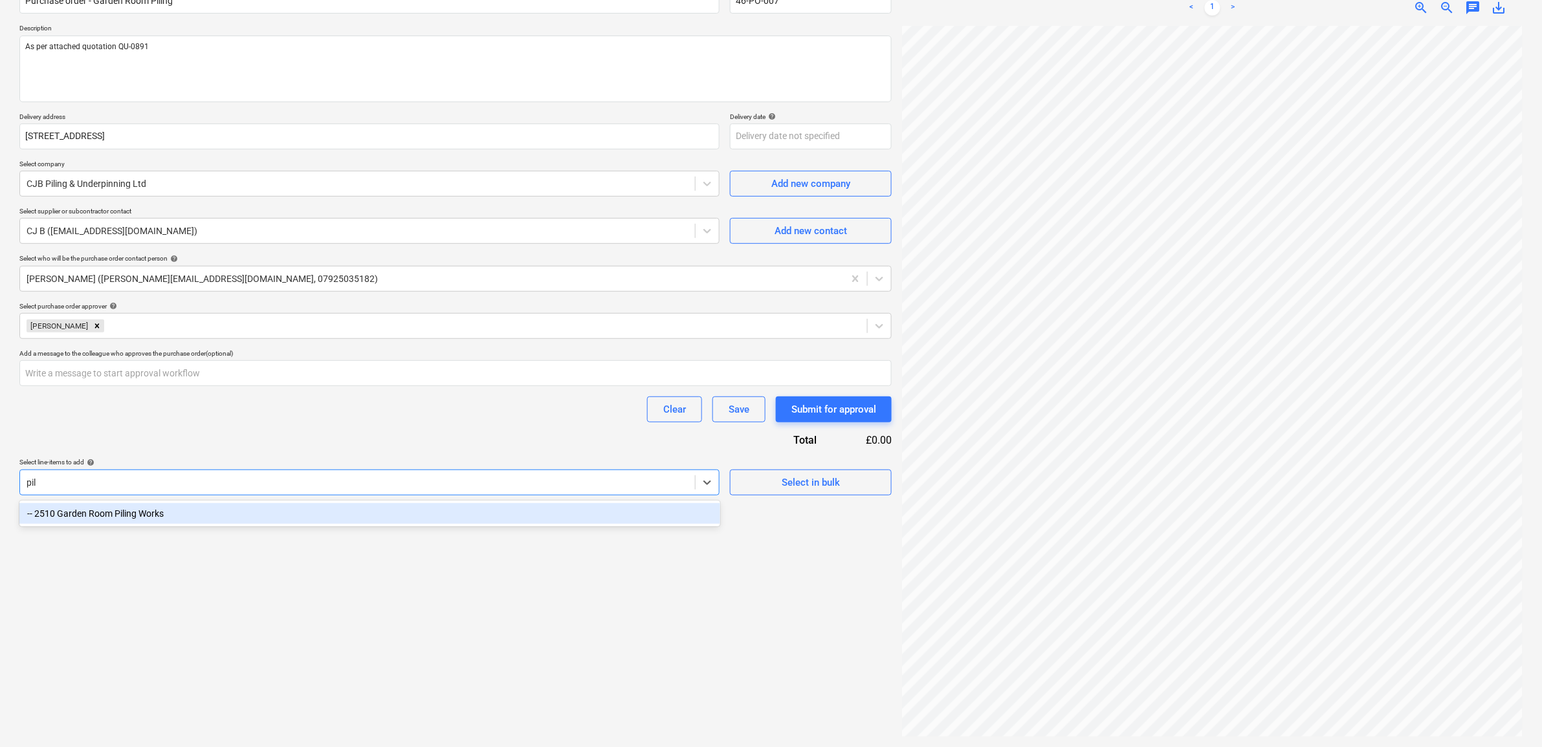
type input "pili"
click at [199, 513] on div "-- 2510 Garden Room Piling Works" at bounding box center [369, 513] width 701 height 21
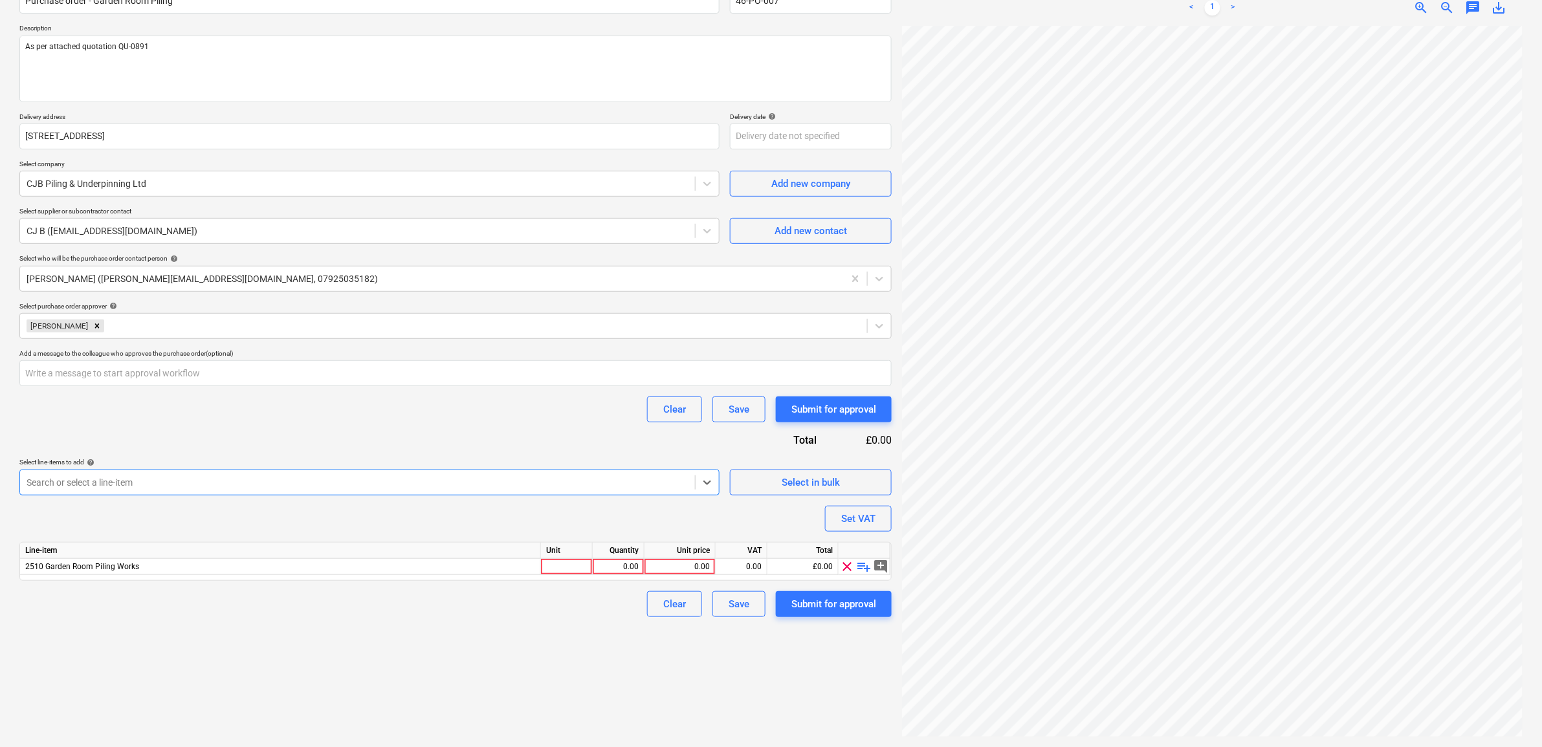
click at [254, 444] on div "Purchase order name help Purchase order - Garden Room Piling Purchase order ref…" at bounding box center [455, 297] width 872 height 640
click at [668, 567] on div "0.00" at bounding box center [680, 567] width 60 height 16
type input "18600"
click at [523, 677] on div "Create new document Purchase order name help Purchase order - Garden Room Pilin…" at bounding box center [455, 338] width 882 height 807
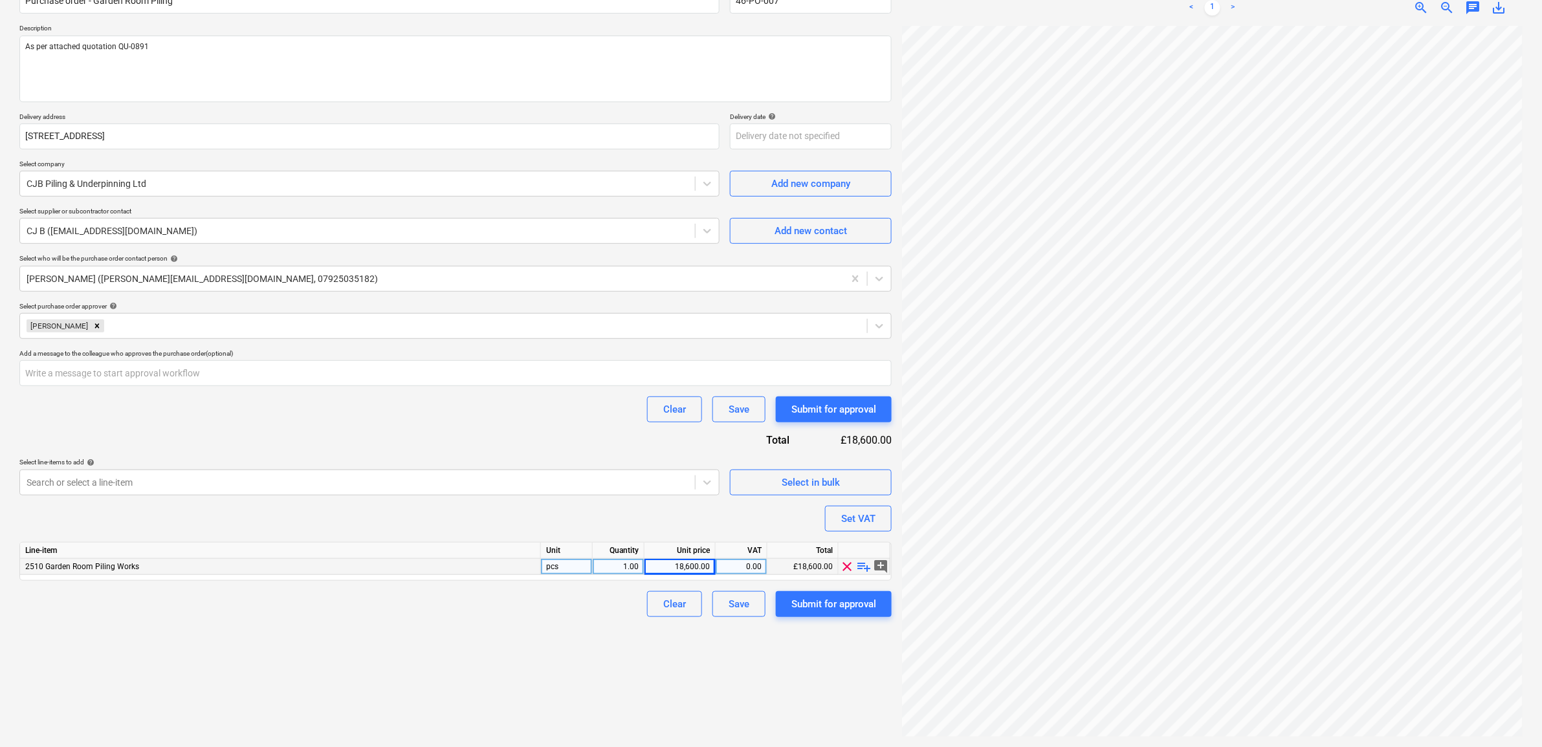
click at [732, 560] on div "0.00" at bounding box center [741, 567] width 41 height 16
type input "20"
drag, startPoint x: 468, startPoint y: 670, endPoint x: 505, endPoint y: 673, distance: 37.7
click at [467, 673] on div "Create new document Purchase order name help Purchase order - Garden Room Pilin…" at bounding box center [455, 338] width 882 height 807
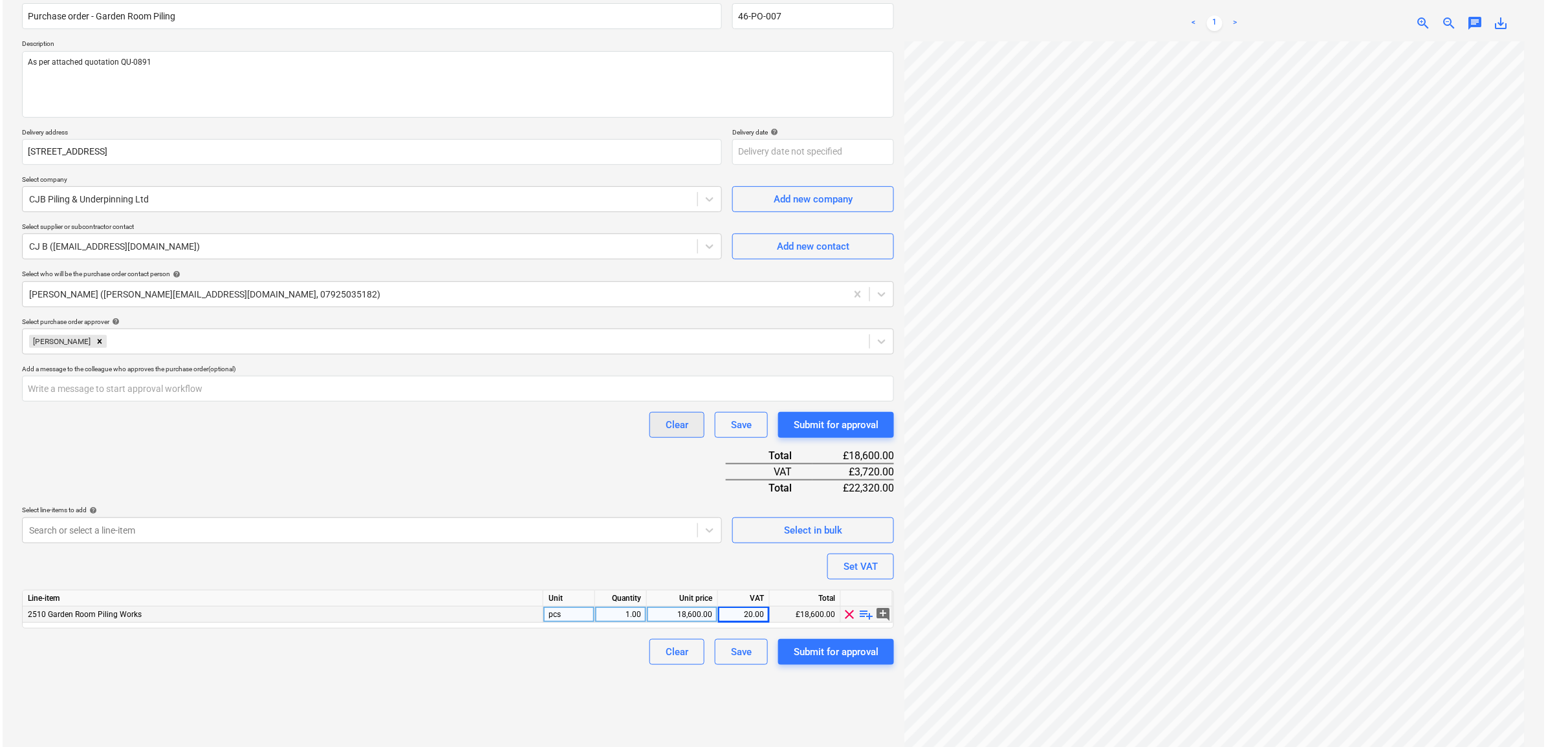
scroll to position [129, 0]
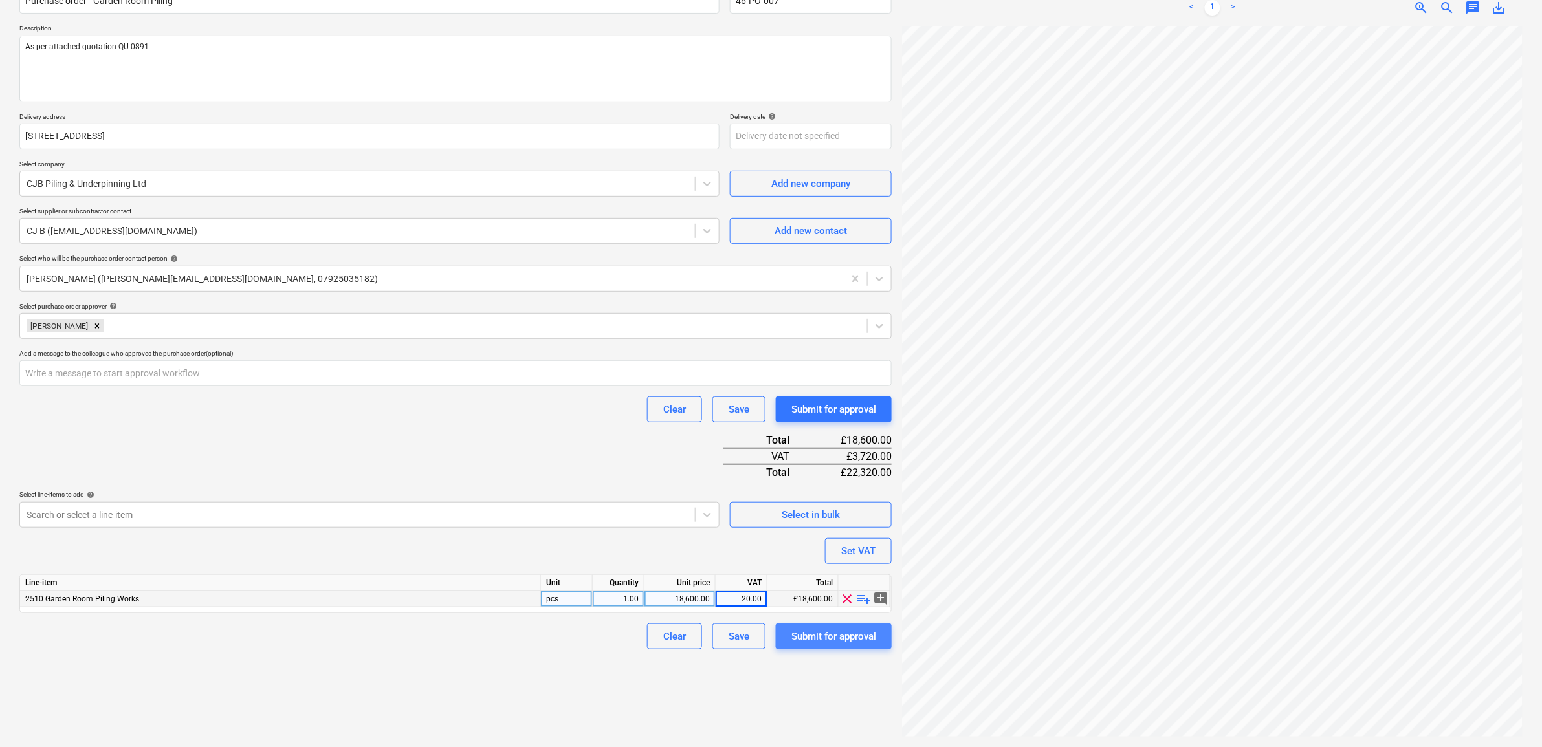
click at [833, 638] on div "Submit for approval" at bounding box center [833, 636] width 85 height 17
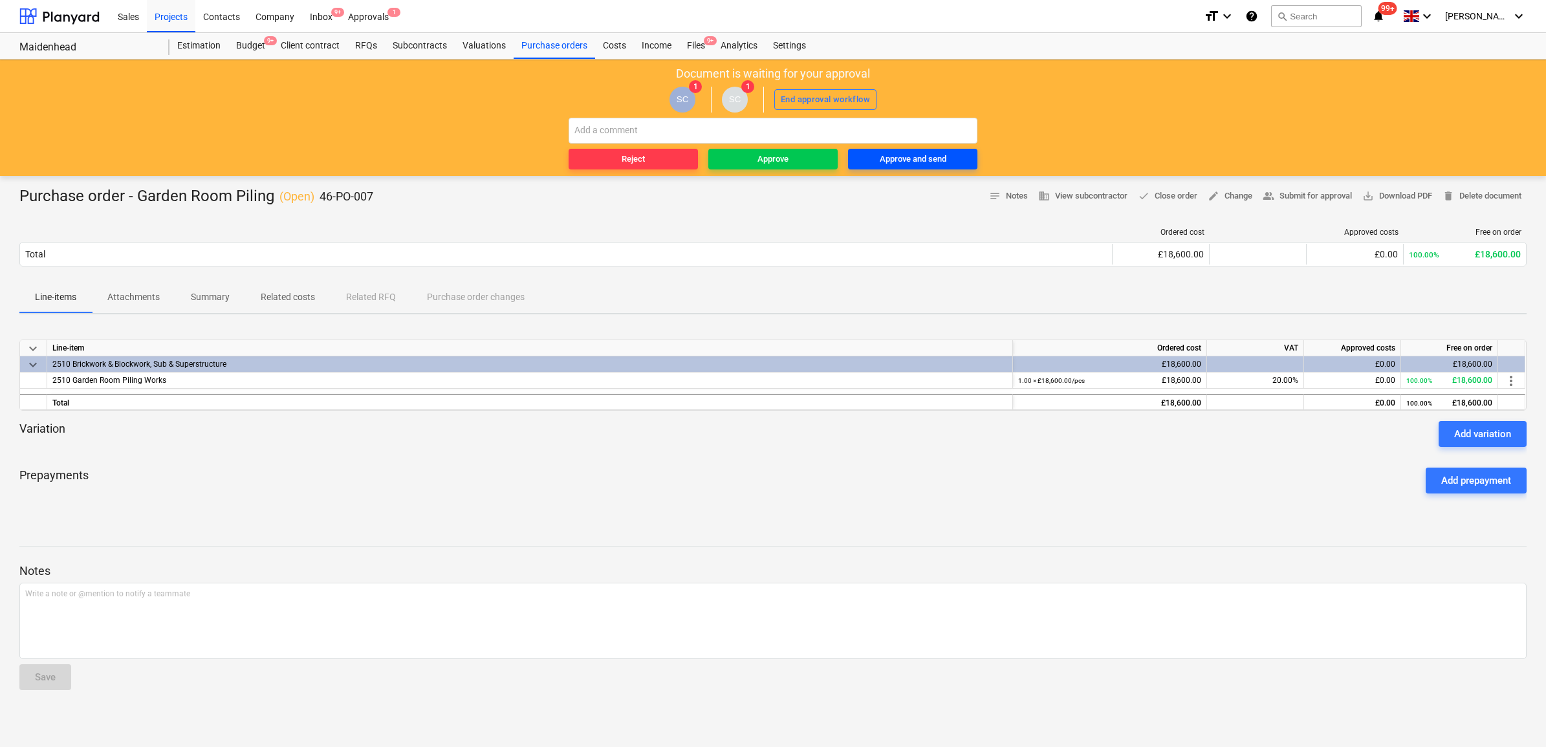
click at [935, 160] on div "Approve and send" at bounding box center [913, 159] width 67 height 15
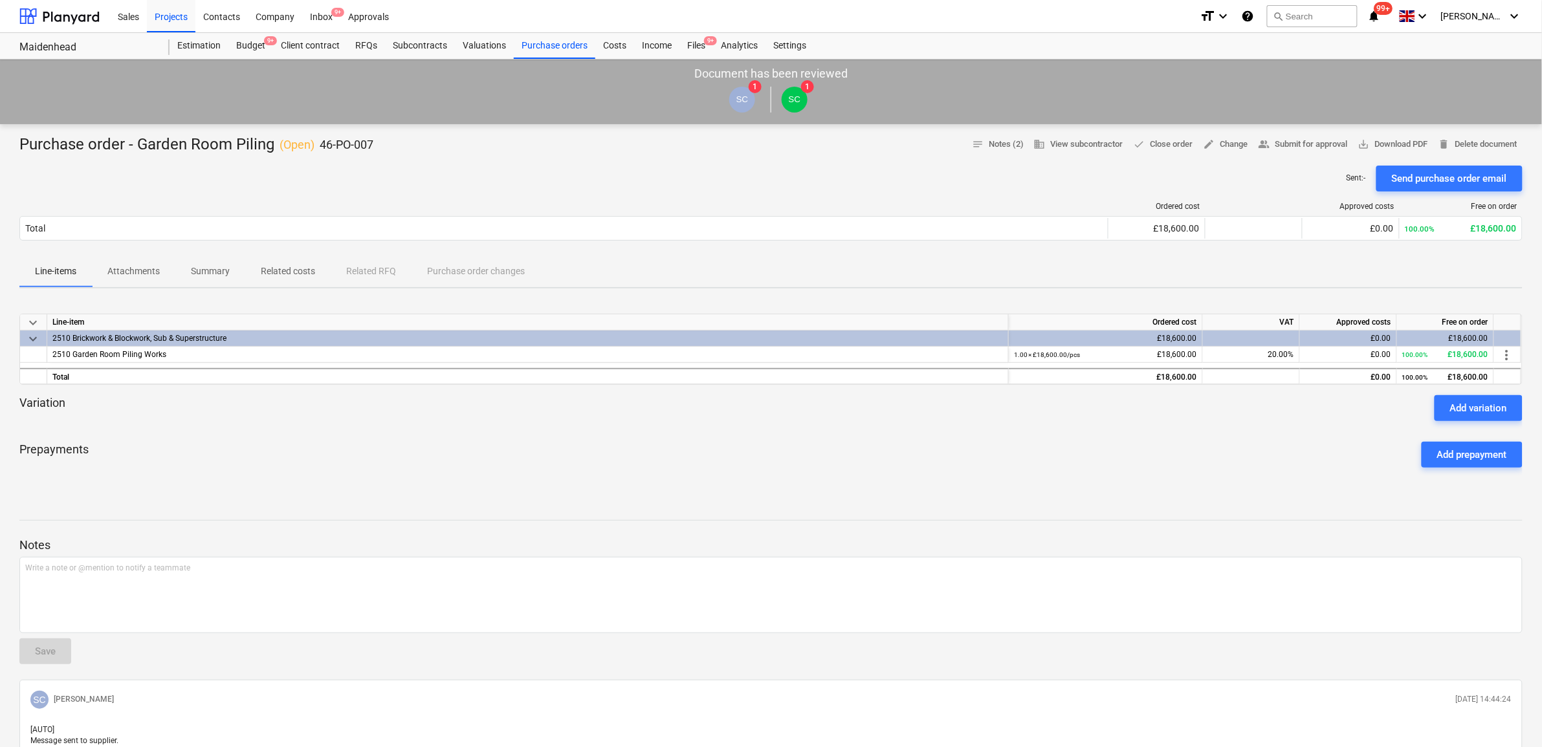
click at [285, 461] on div "Prepayments Add prepayment" at bounding box center [770, 455] width 1503 height 47
click at [173, 21] on div "Projects" at bounding box center [171, 15] width 49 height 33
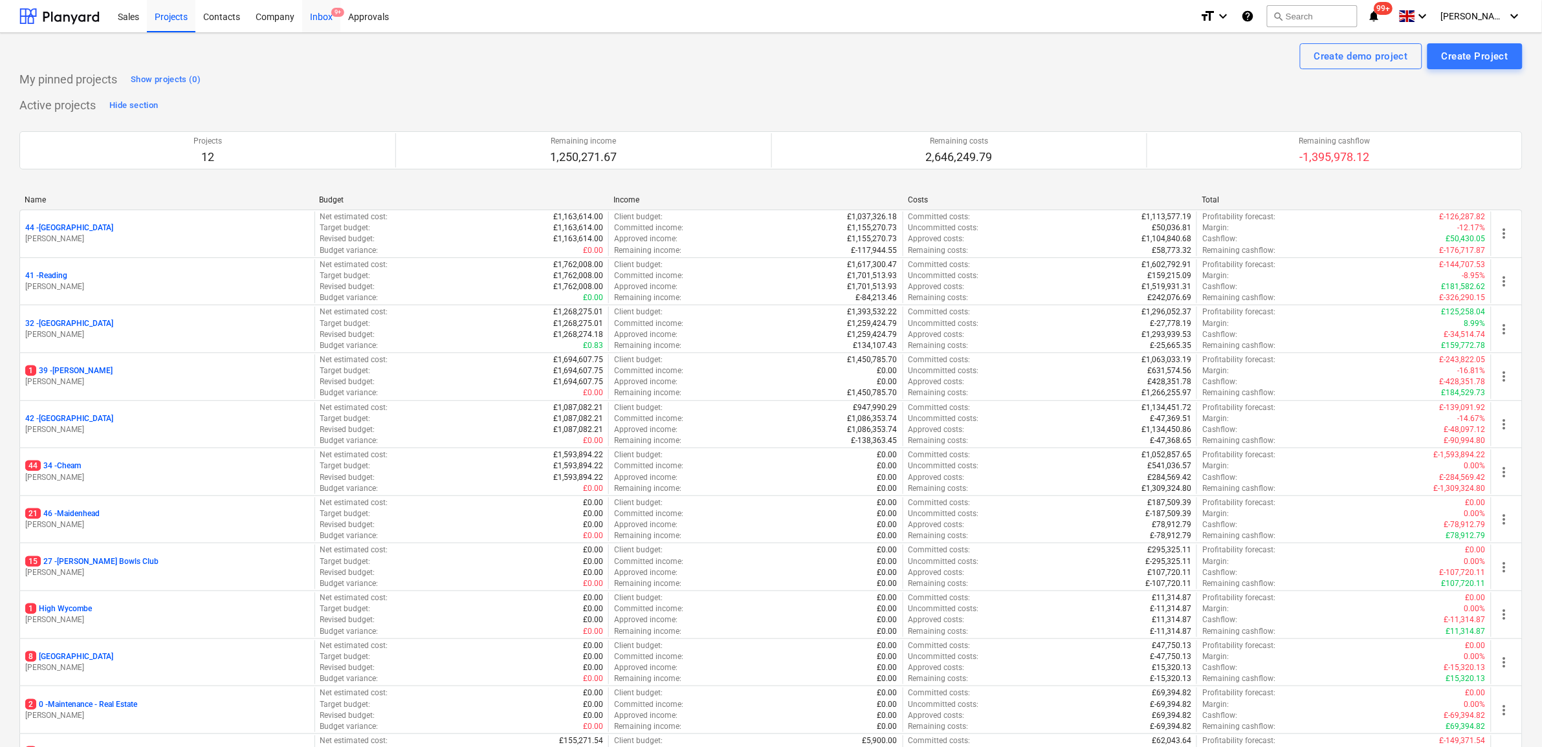
click at [311, 20] on div "Inbox 9+" at bounding box center [321, 15] width 38 height 33
